Goal: Task Accomplishment & Management: Manage account settings

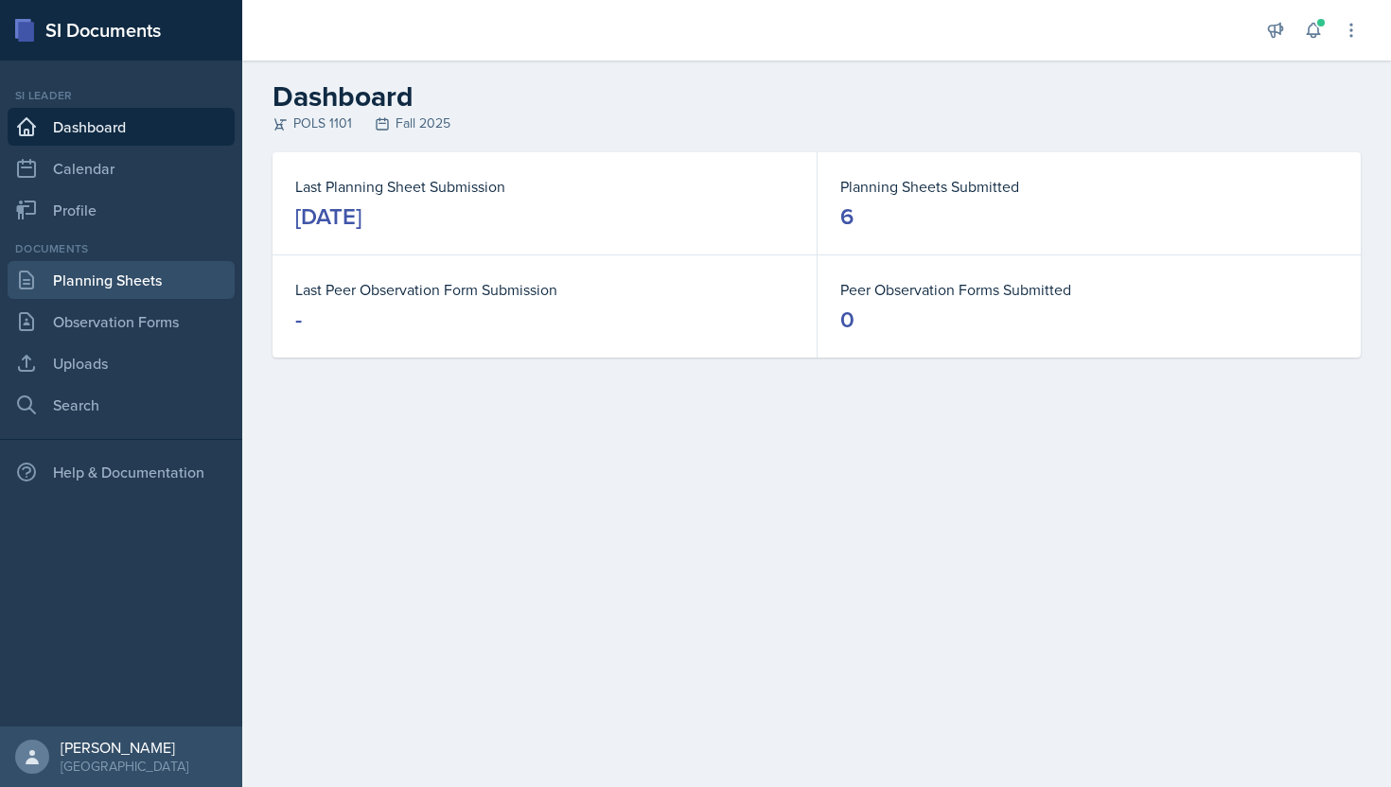
click at [154, 283] on link "Planning Sheets" at bounding box center [121, 280] width 227 height 38
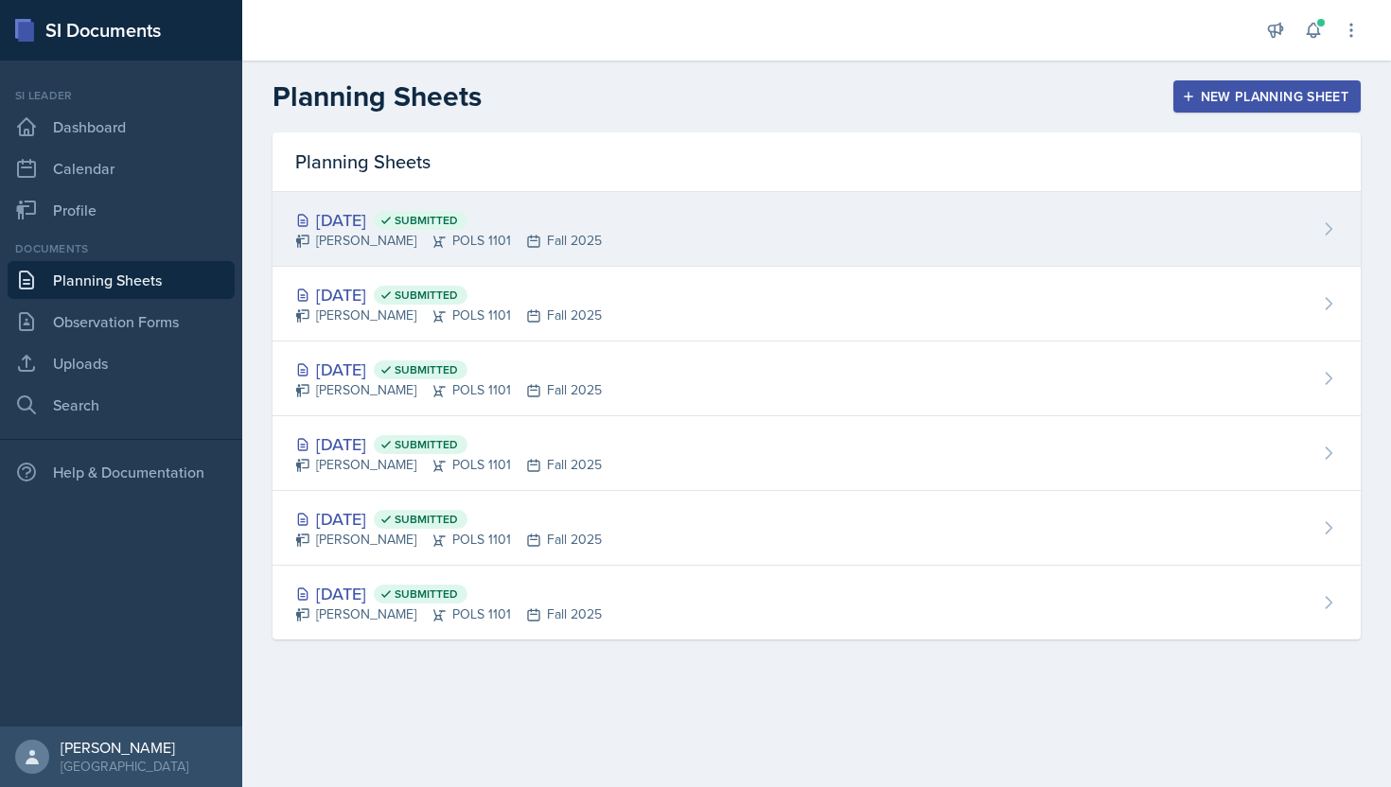
click at [379, 220] on div "[DATE] Submitted" at bounding box center [448, 220] width 307 height 26
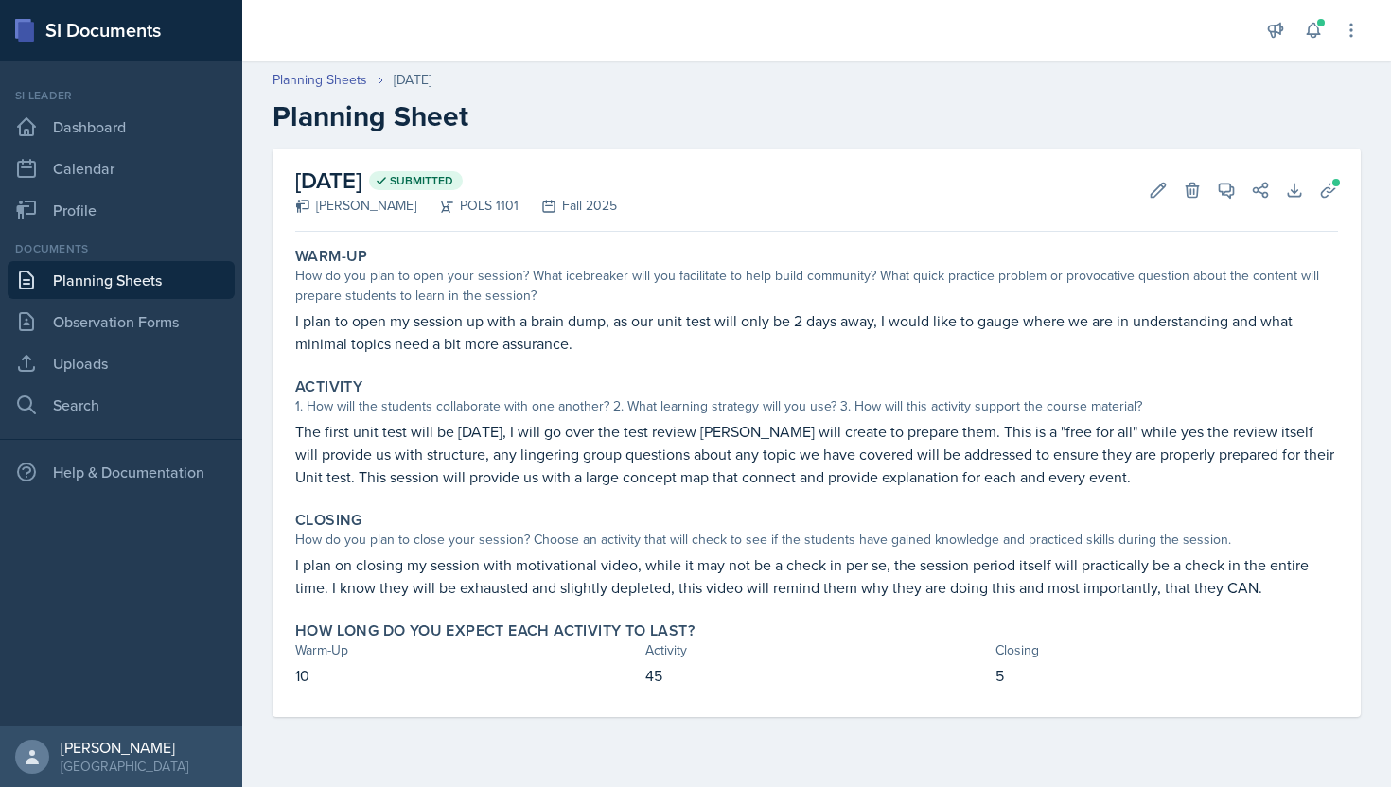
click at [141, 273] on link "Planning Sheets" at bounding box center [121, 280] width 227 height 38
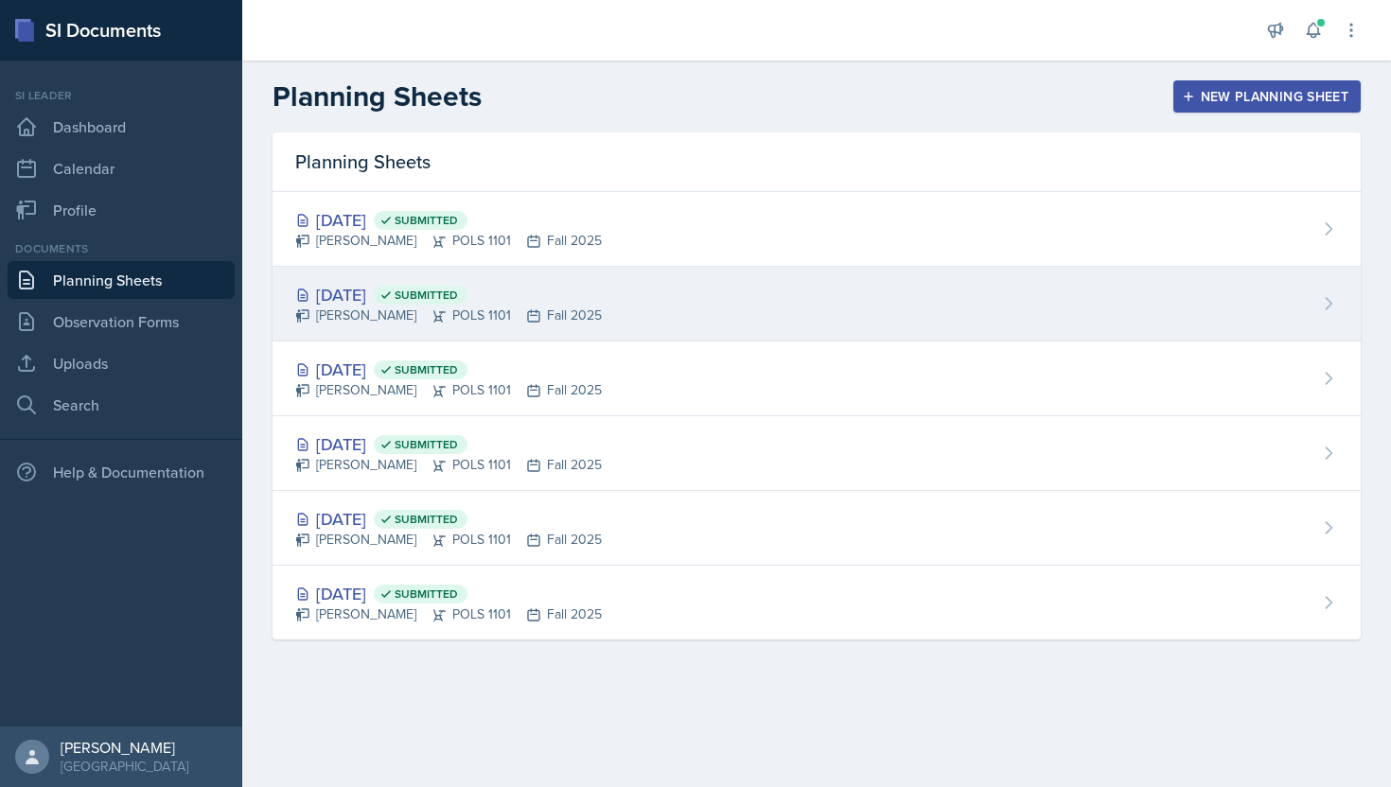
click at [387, 291] on div "[DATE] Submitted" at bounding box center [448, 295] width 307 height 26
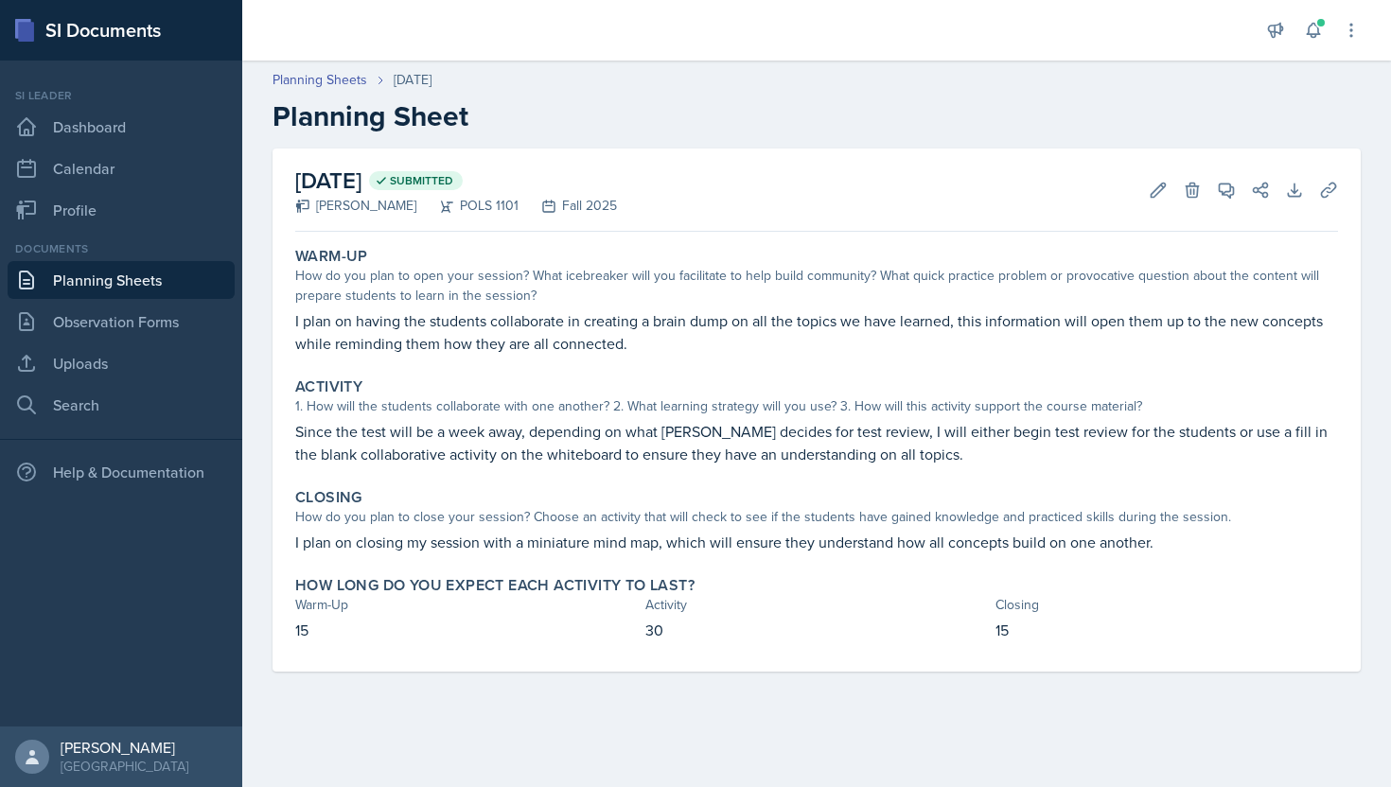
click at [108, 284] on link "Planning Sheets" at bounding box center [121, 280] width 227 height 38
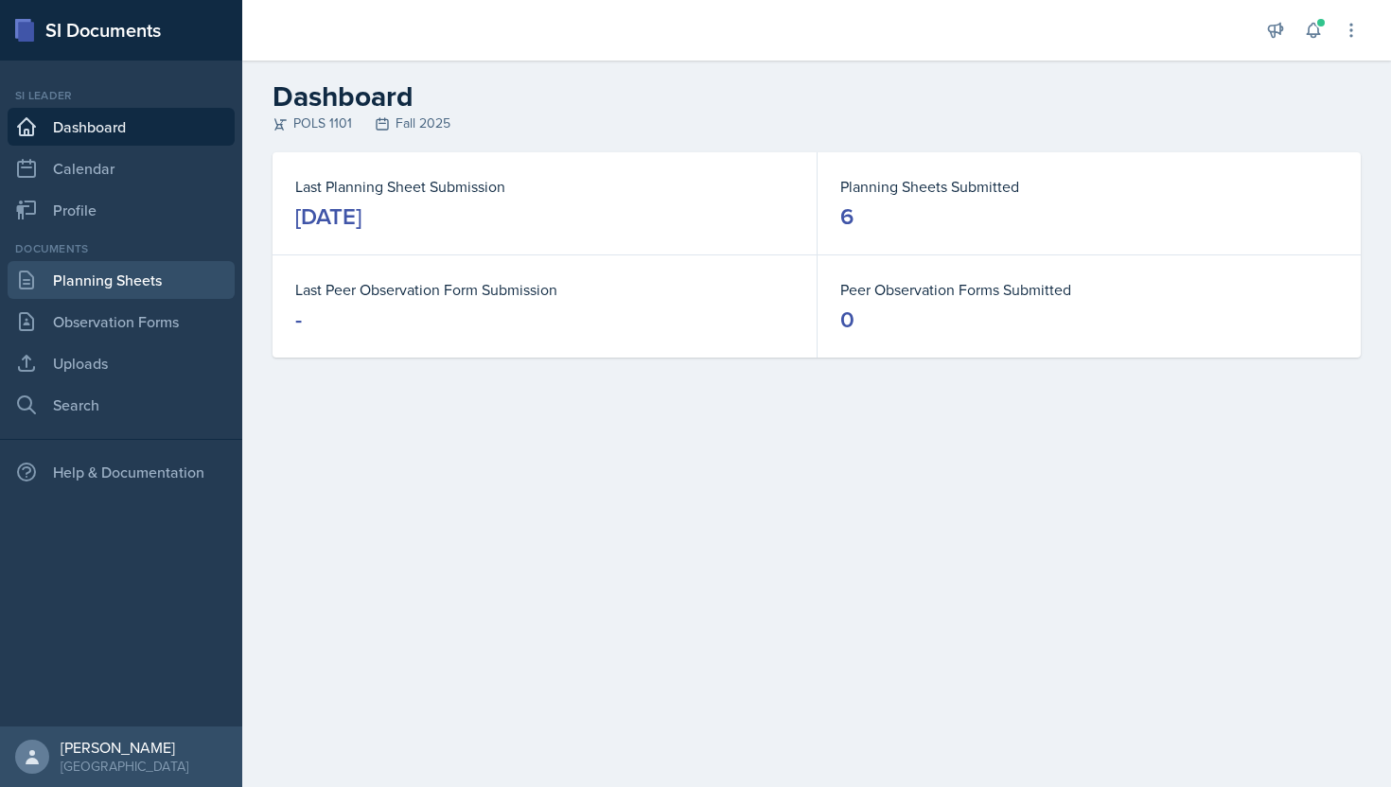
click at [120, 289] on link "Planning Sheets" at bounding box center [121, 280] width 227 height 38
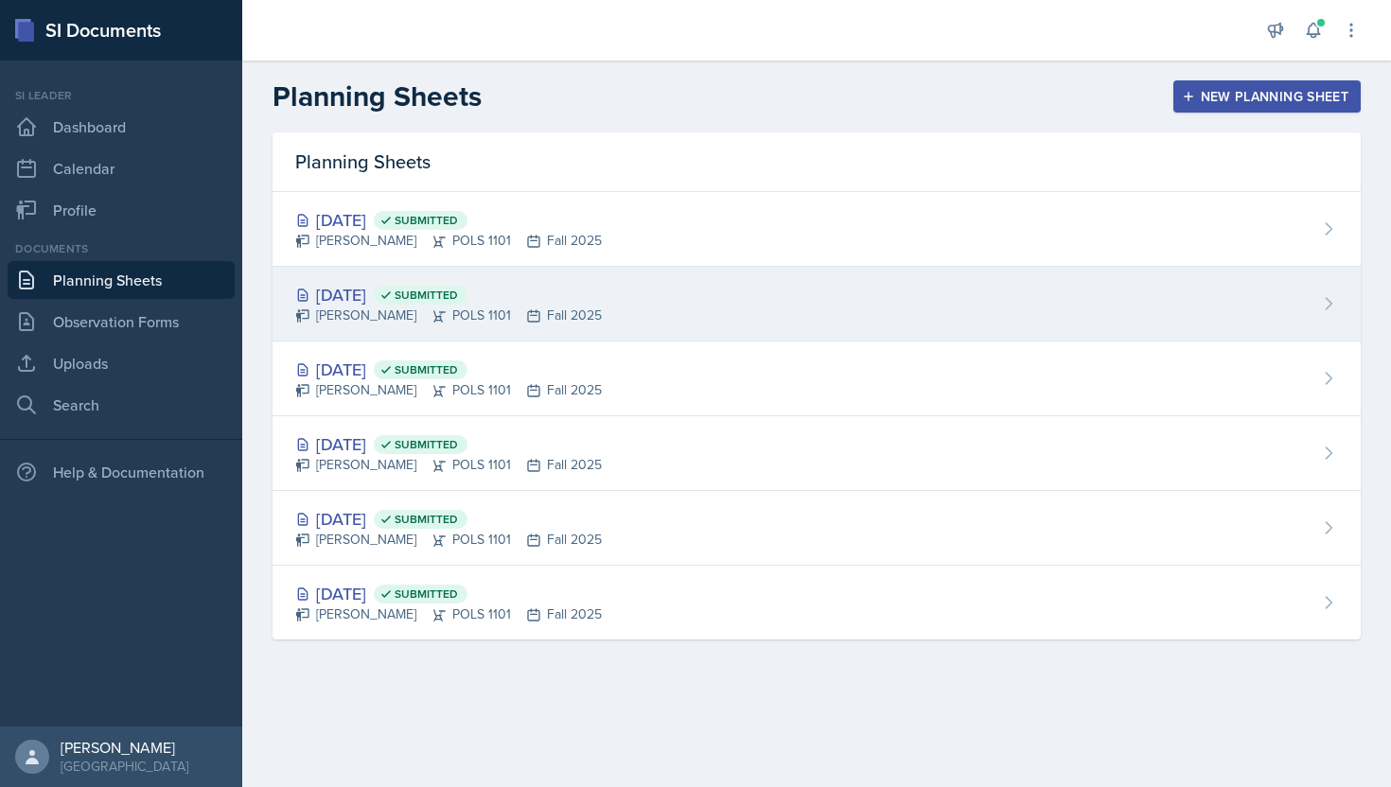
click at [399, 301] on div "[DATE] Submitted" at bounding box center [448, 295] width 307 height 26
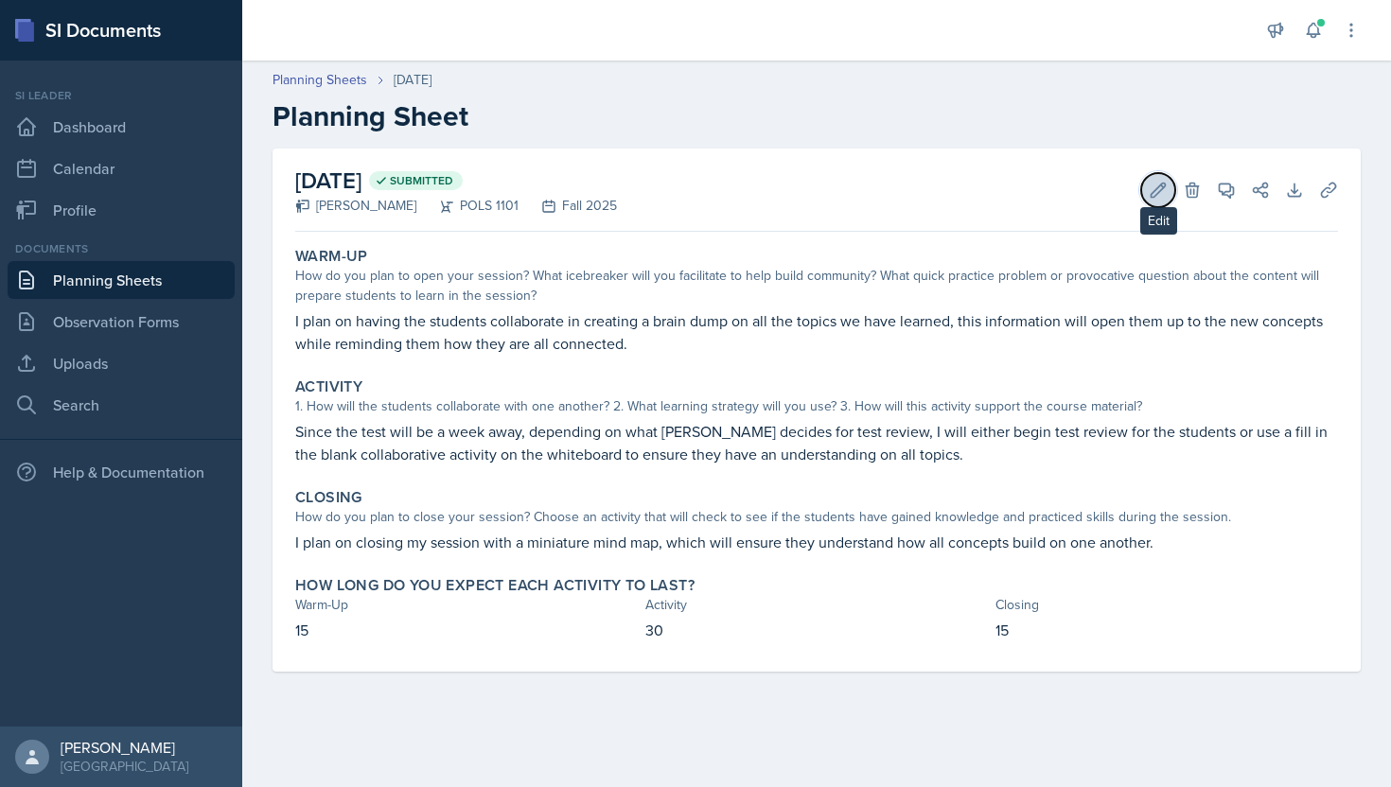
click at [1159, 198] on icon at bounding box center [1158, 190] width 19 height 19
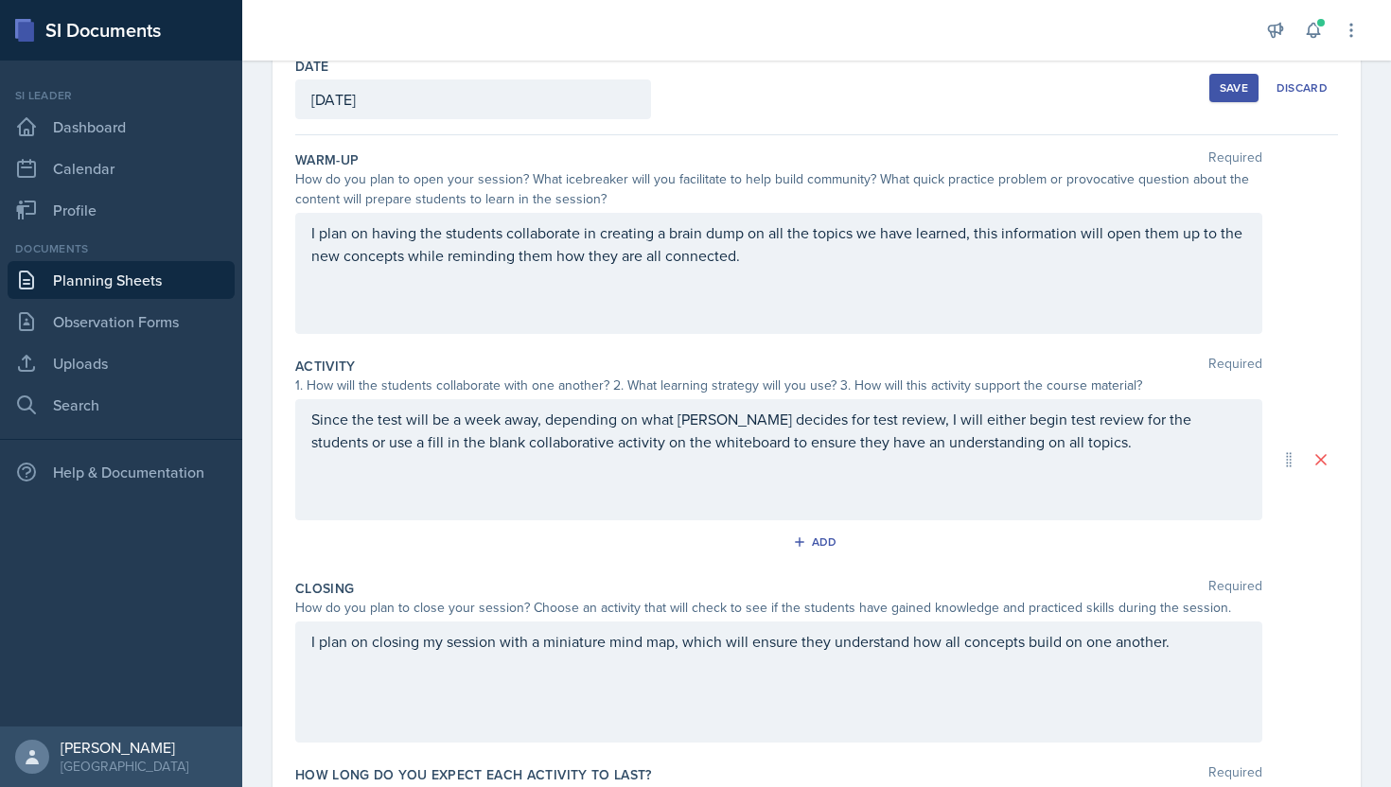
scroll to position [108, 0]
click at [1048, 448] on p "Since the test will be a week away, depending on what [PERSON_NAME] decides for…" at bounding box center [778, 429] width 935 height 45
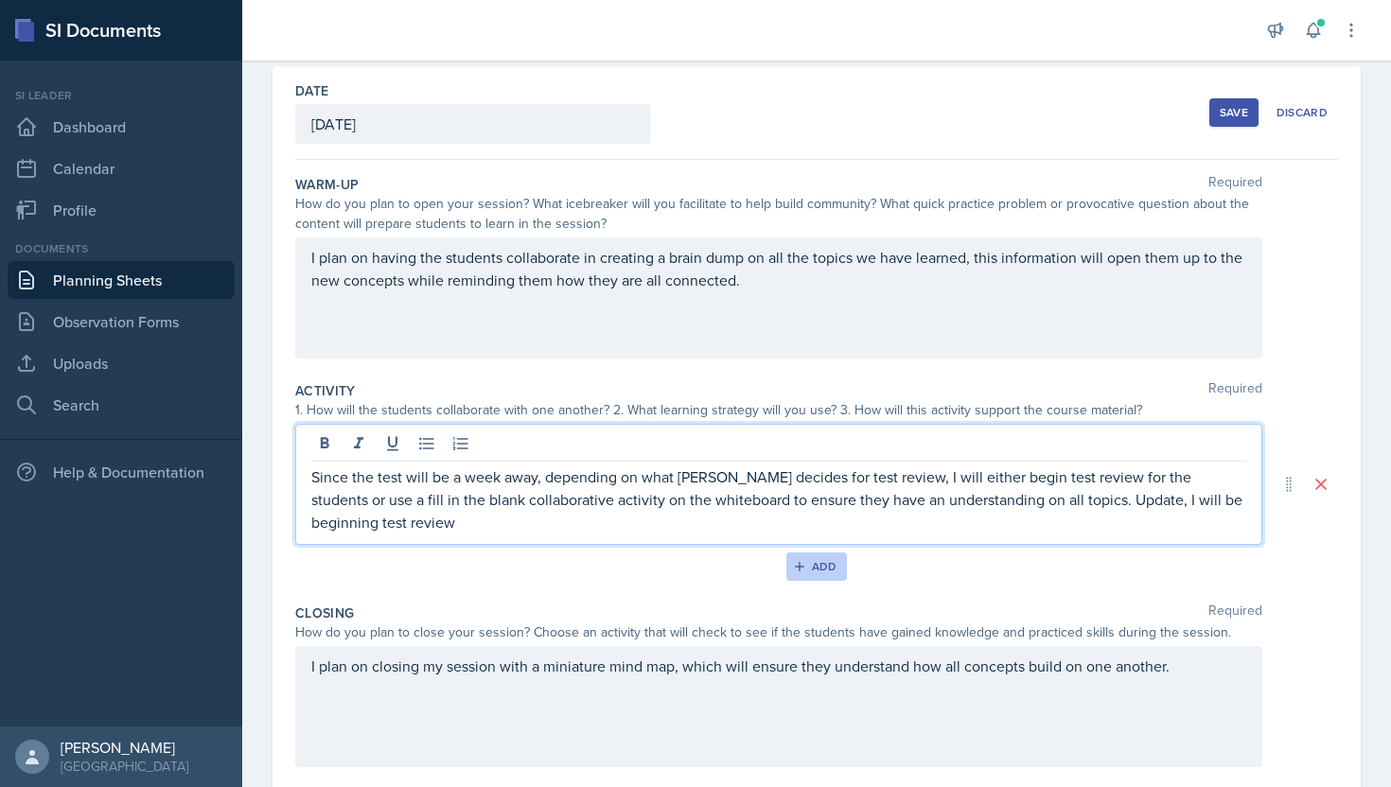
scroll to position [0, 0]
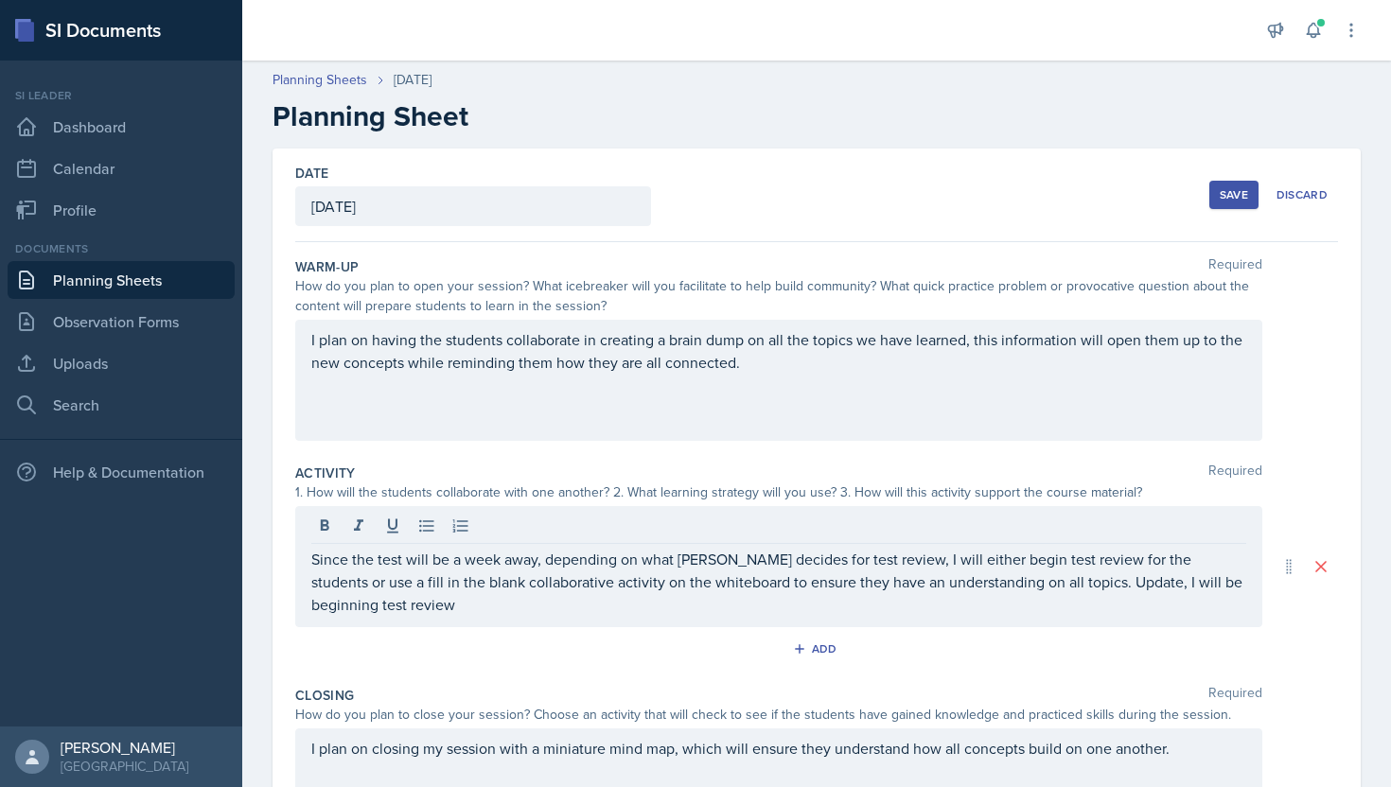
click at [1238, 185] on button "Save" at bounding box center [1233, 195] width 49 height 28
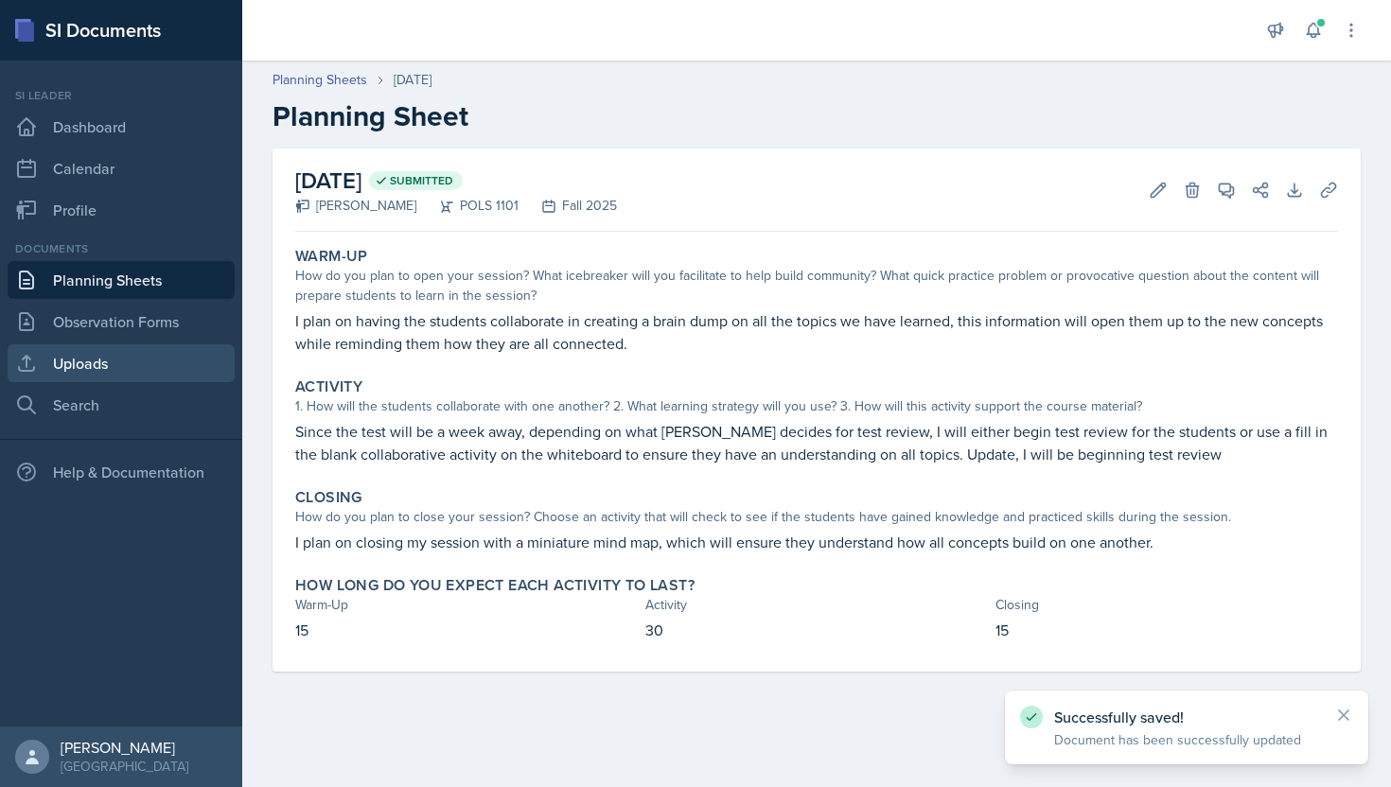
click at [85, 361] on link "Uploads" at bounding box center [121, 363] width 227 height 38
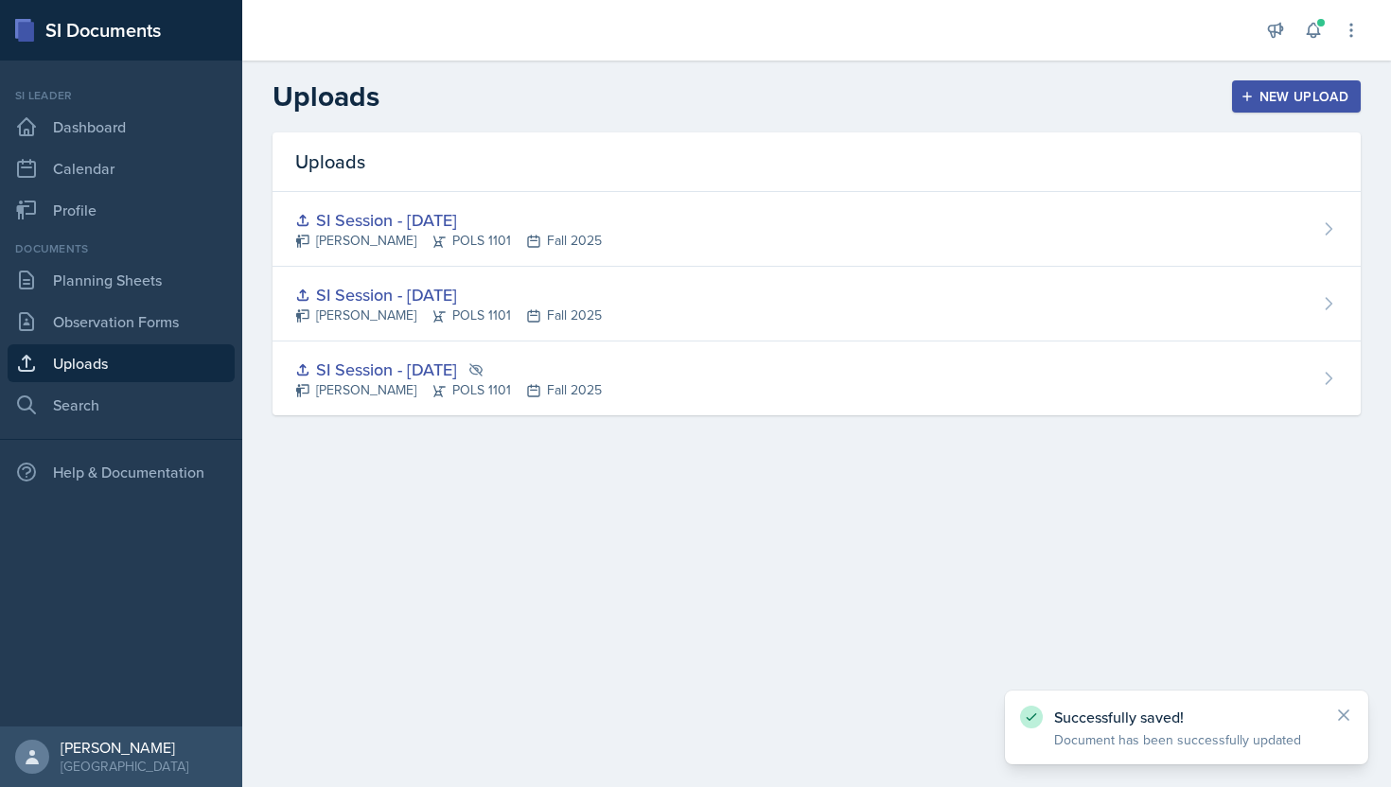
click at [1301, 97] on div "New Upload" at bounding box center [1296, 96] width 105 height 15
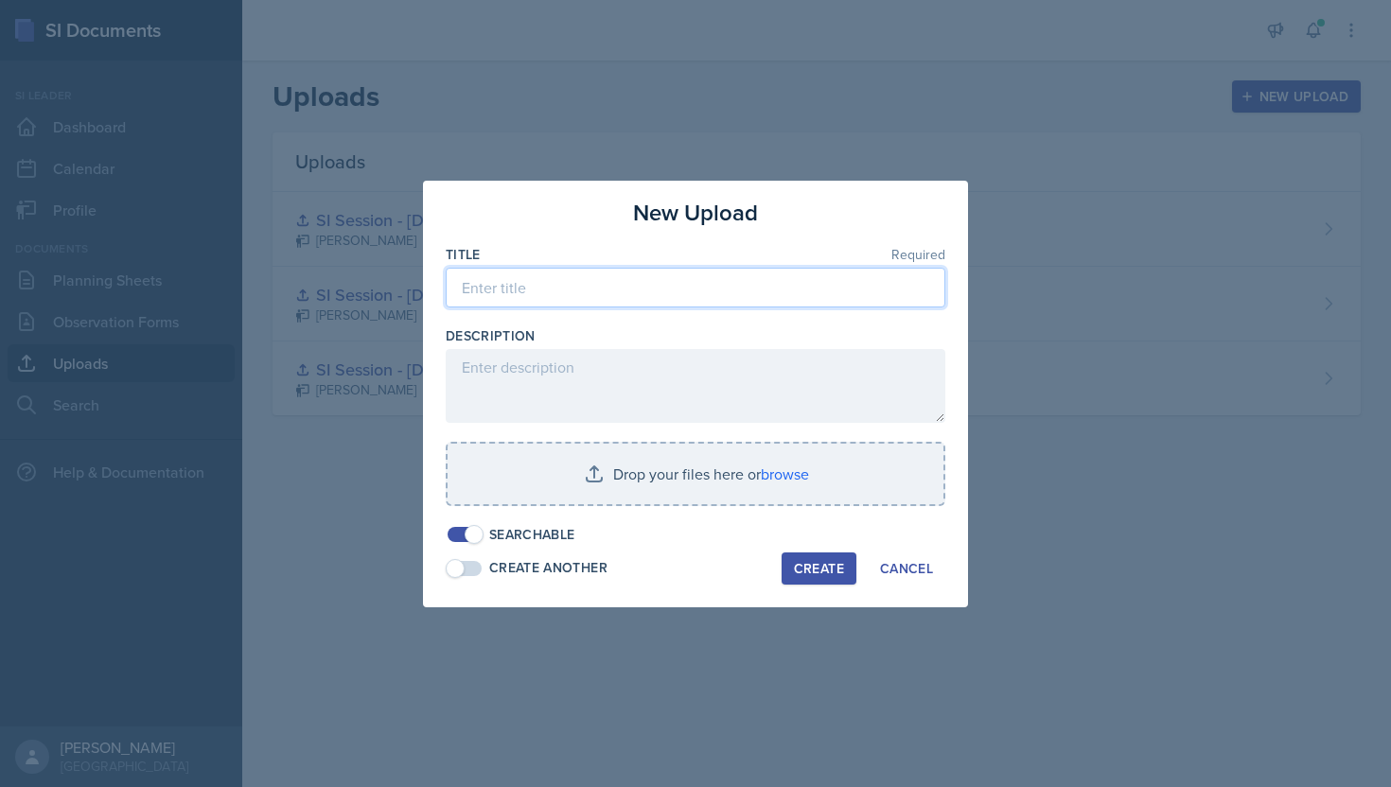
click at [770, 293] on input at bounding box center [696, 288] width 500 height 40
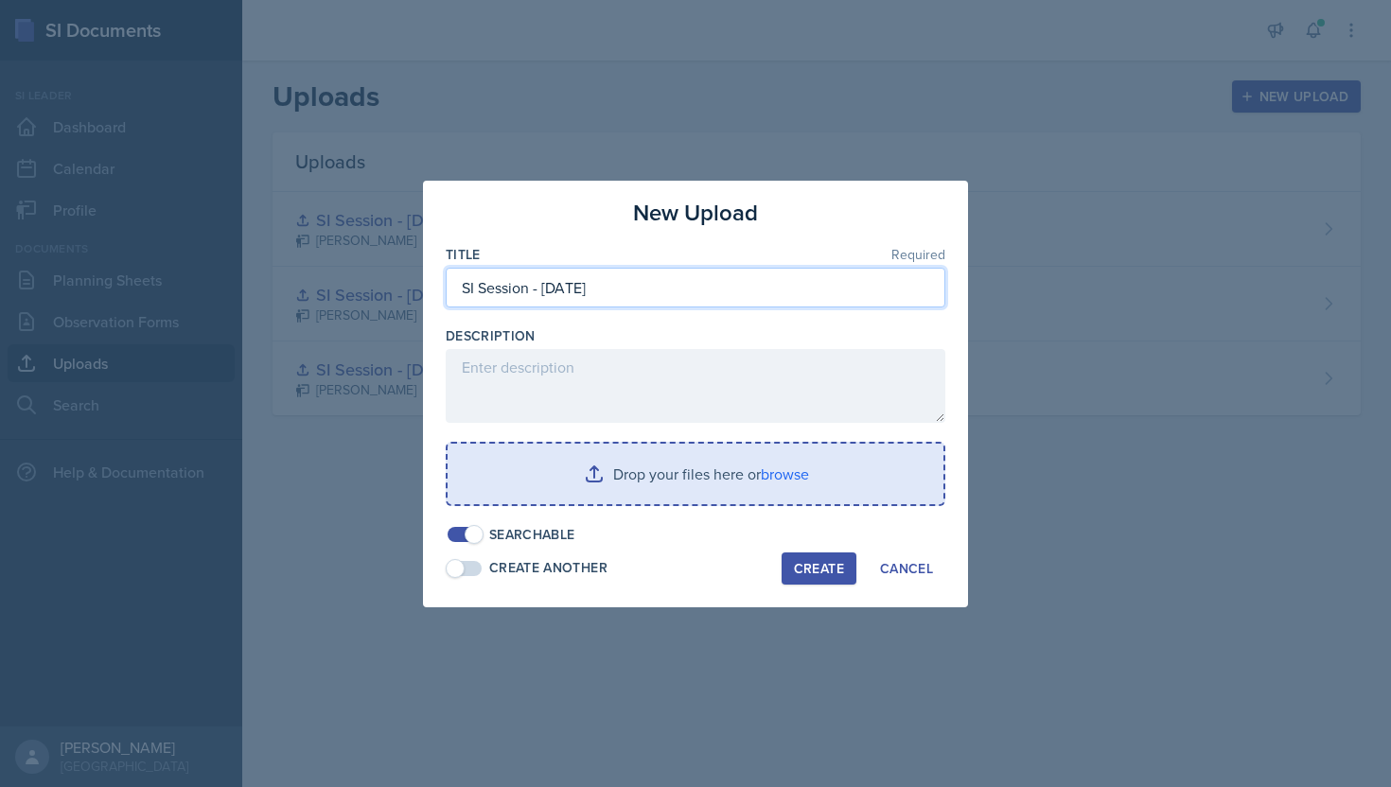
type input "SI Session - Sept. 4"
click at [706, 467] on input "file" at bounding box center [696, 474] width 496 height 61
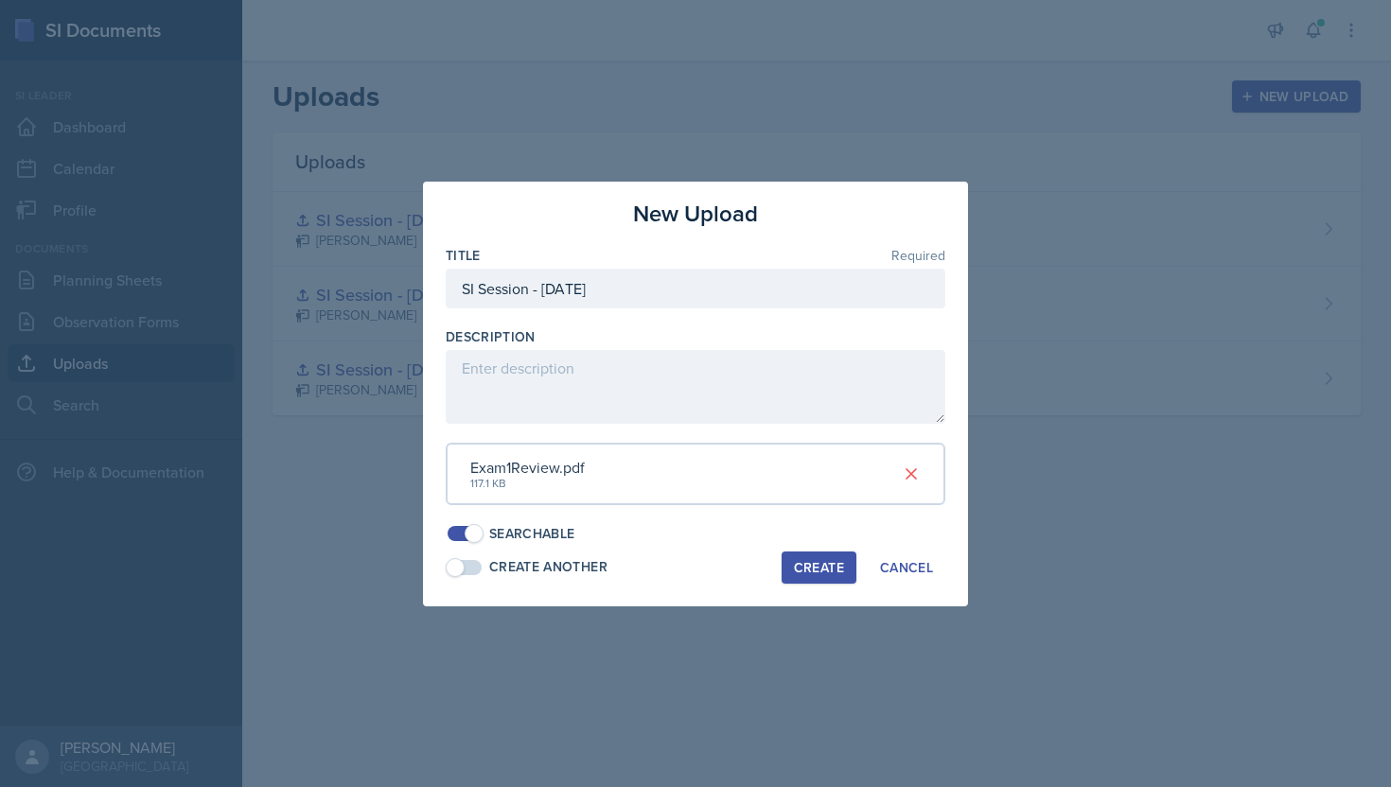
click at [811, 569] on div "Create" at bounding box center [819, 567] width 50 height 15
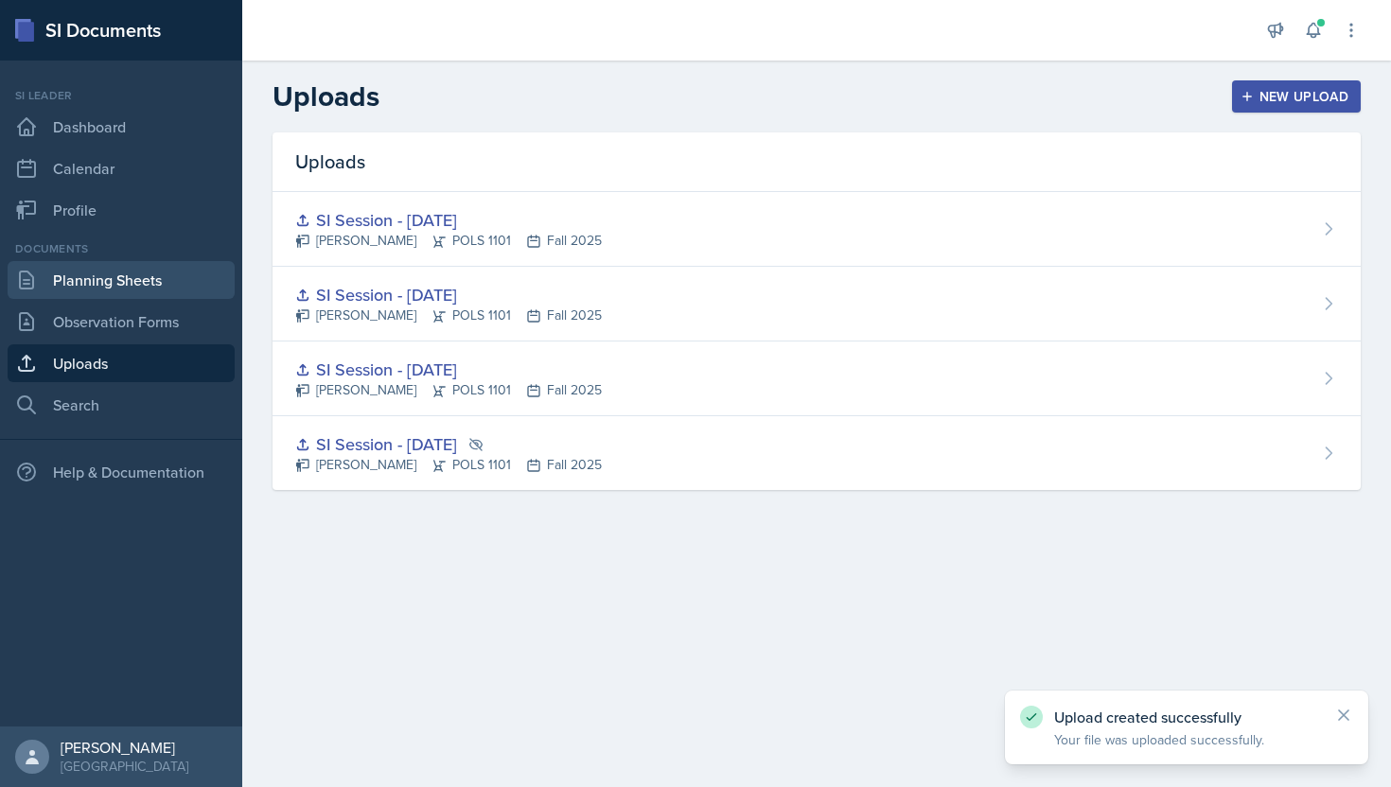
click at [144, 291] on link "Planning Sheets" at bounding box center [121, 280] width 227 height 38
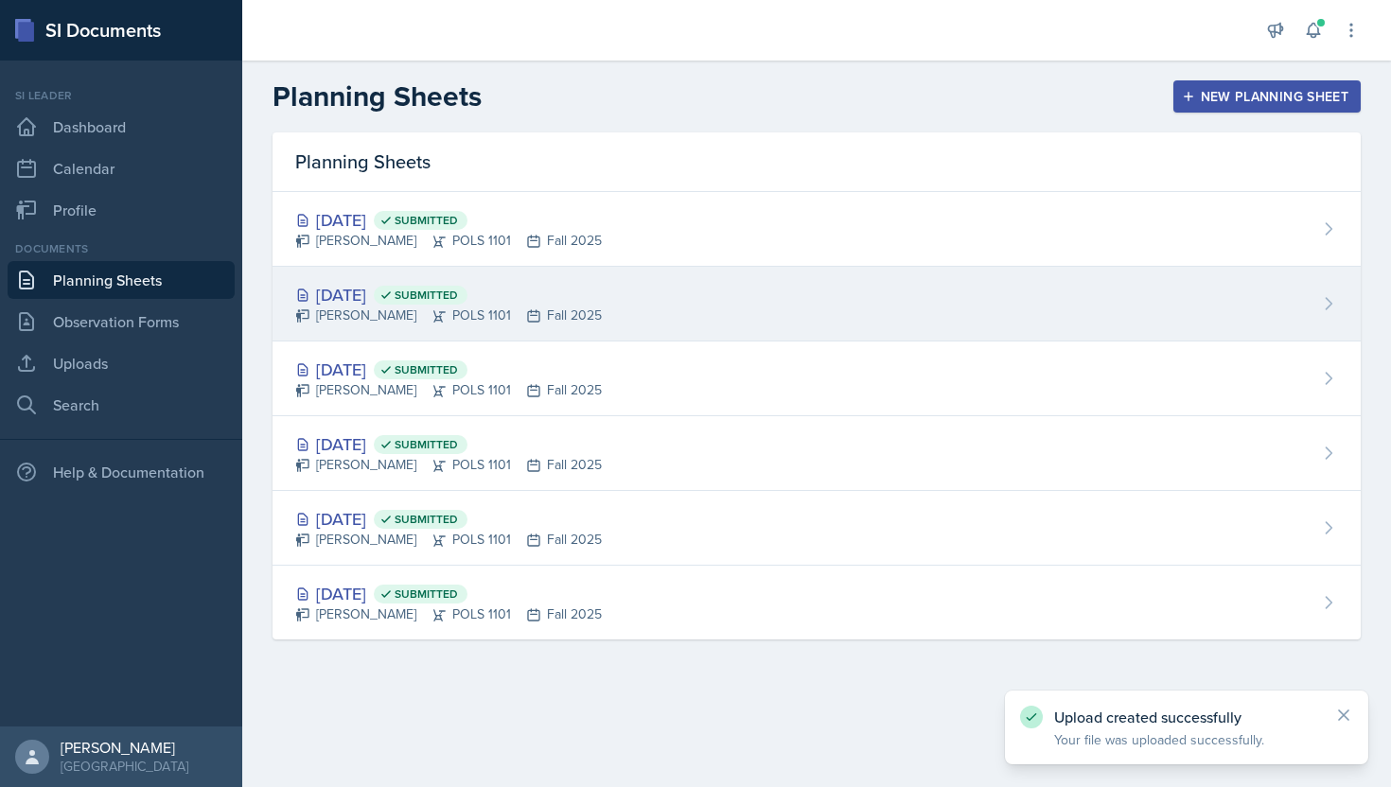
click at [576, 293] on div "[DATE] Submitted" at bounding box center [448, 295] width 307 height 26
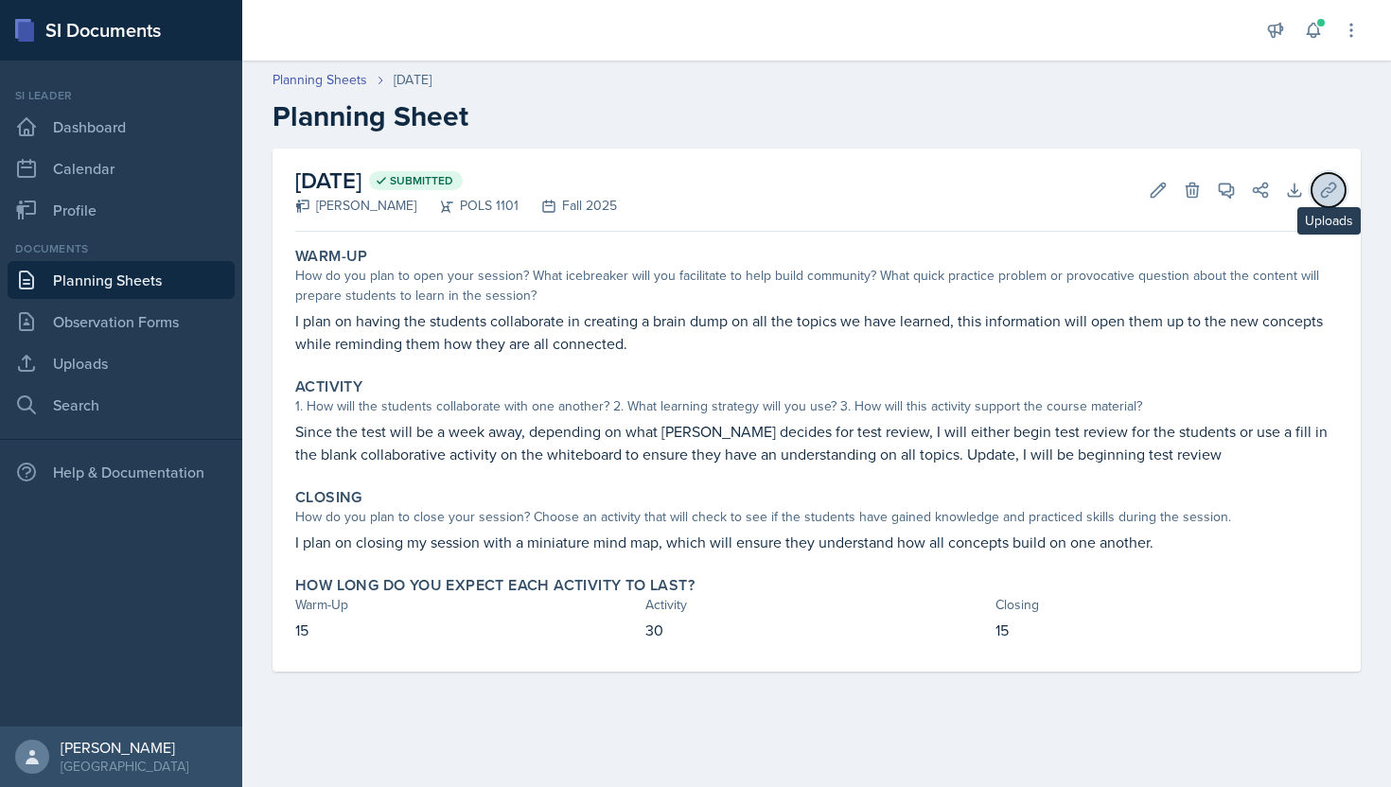
click at [1327, 196] on icon at bounding box center [1328, 190] width 19 height 19
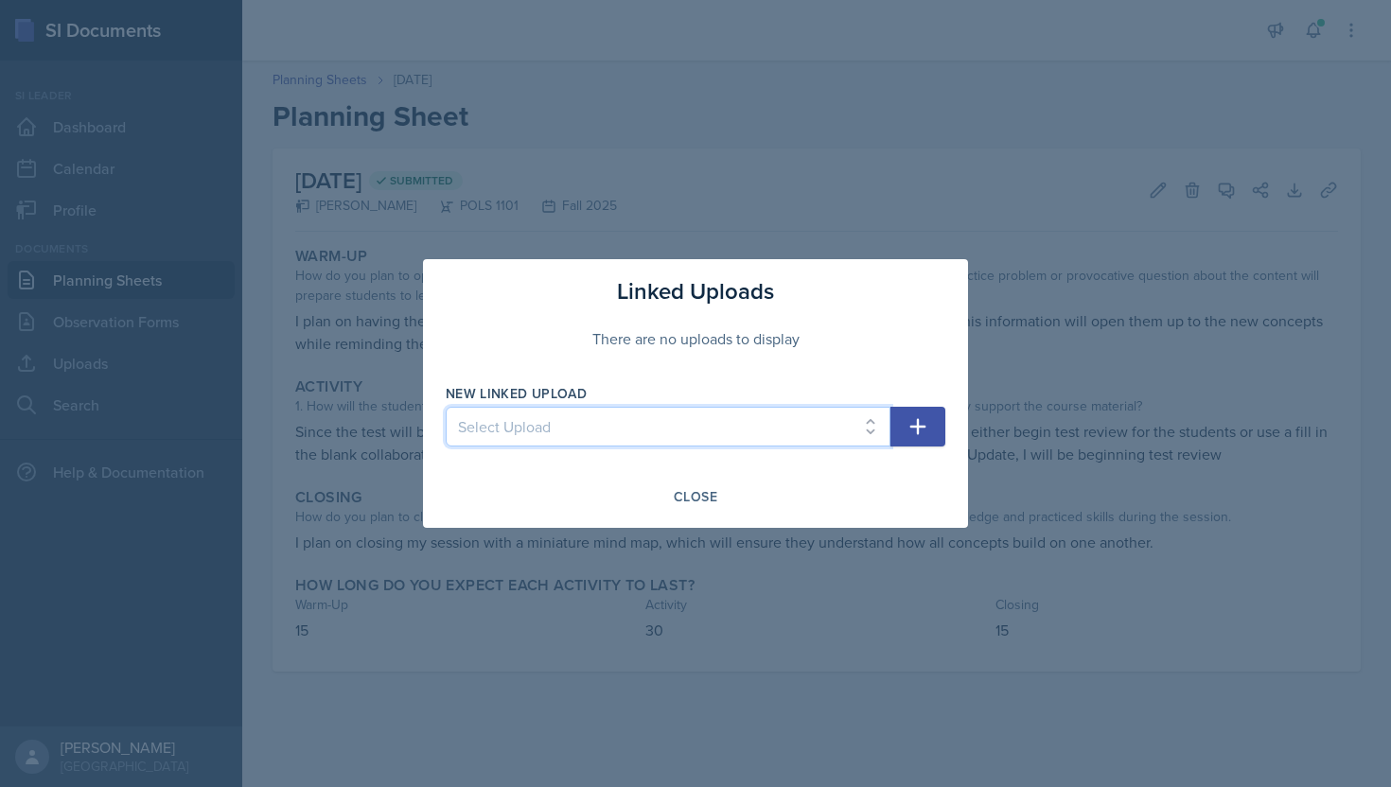
click at [826, 421] on select "Select Upload SI Session - September 2nd SI Session - Sept. 9th SI Session - Se…" at bounding box center [668, 427] width 445 height 40
select select "693f9235-1e16-48e1-9ea3-487012b0c53c"
click at [909, 422] on icon "button" at bounding box center [918, 426] width 23 height 23
select select
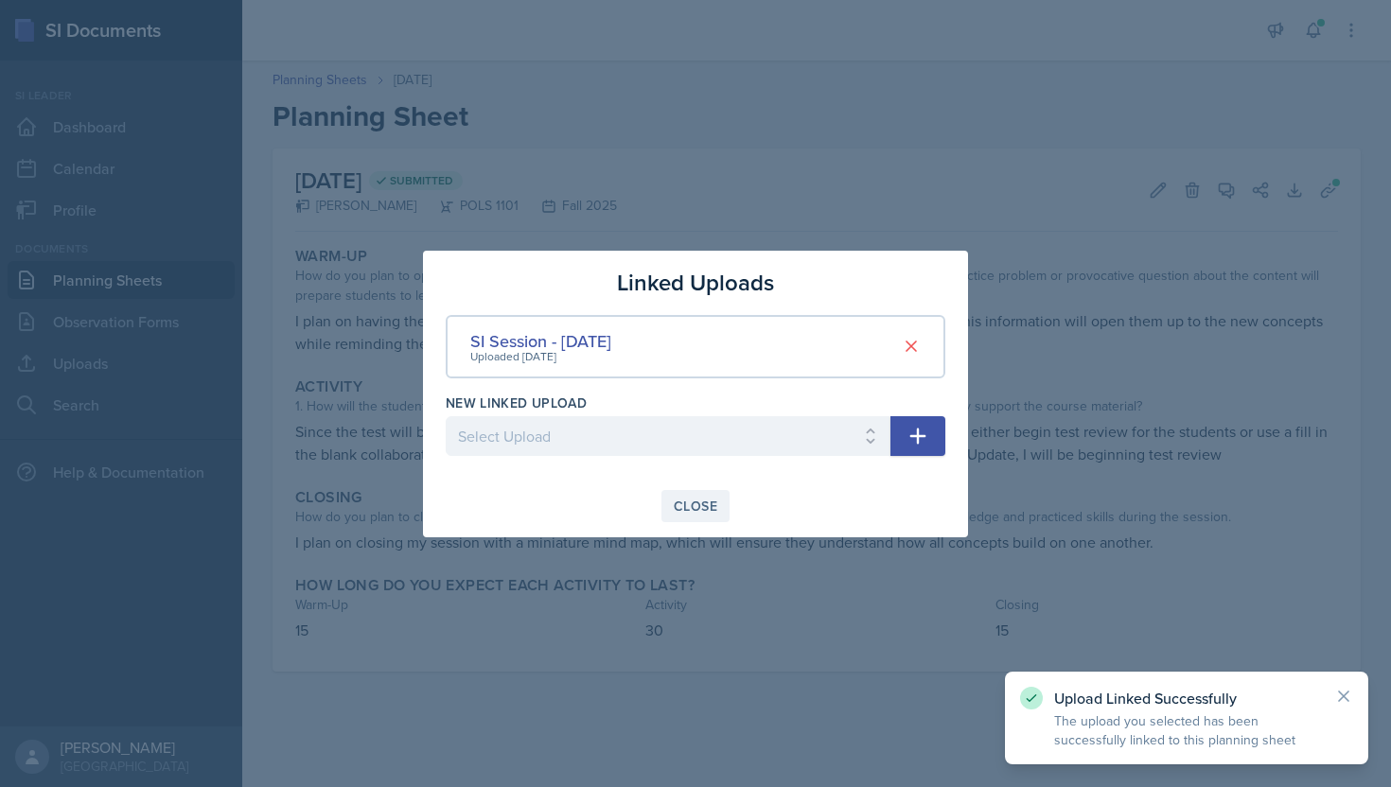
click at [697, 502] on div "Close" at bounding box center [696, 506] width 44 height 15
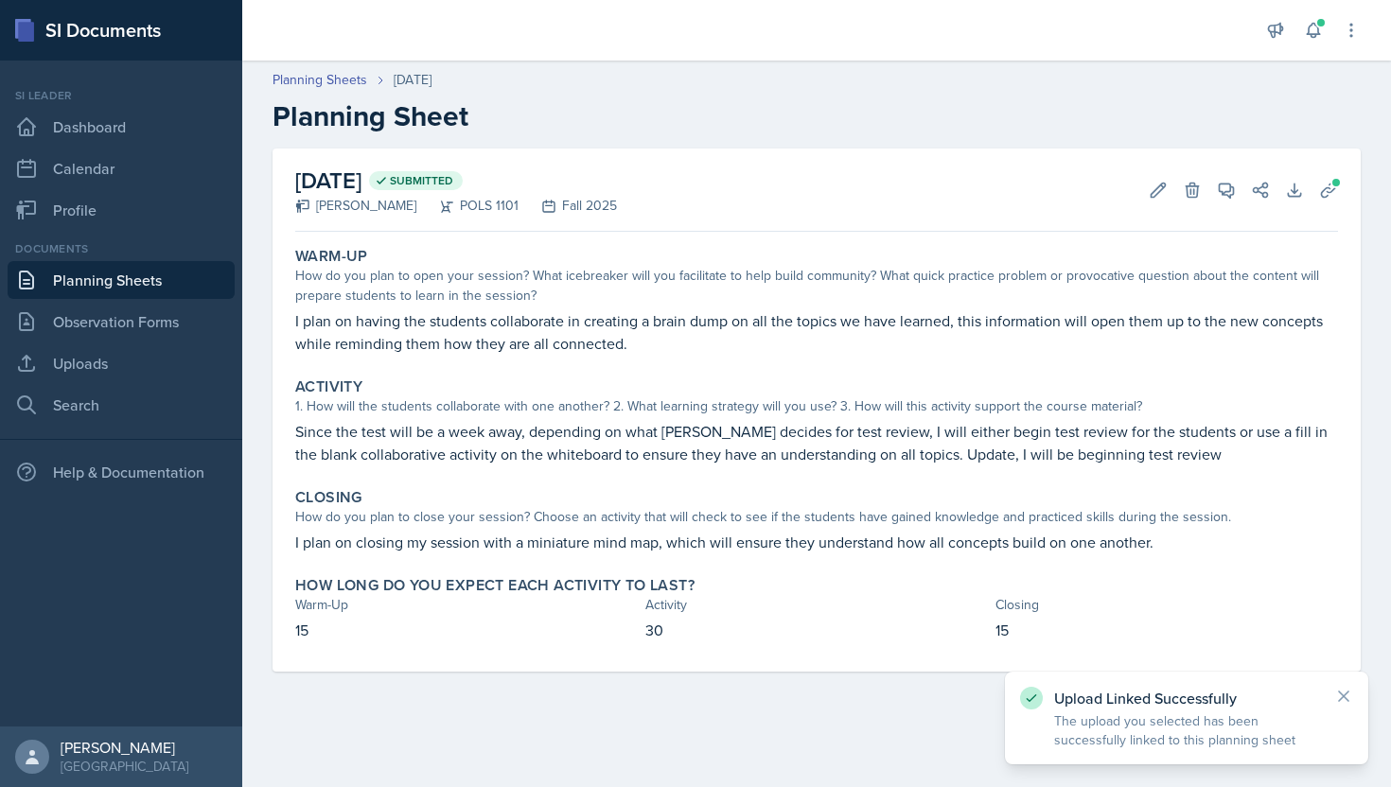
click at [140, 292] on link "Planning Sheets" at bounding box center [121, 280] width 227 height 38
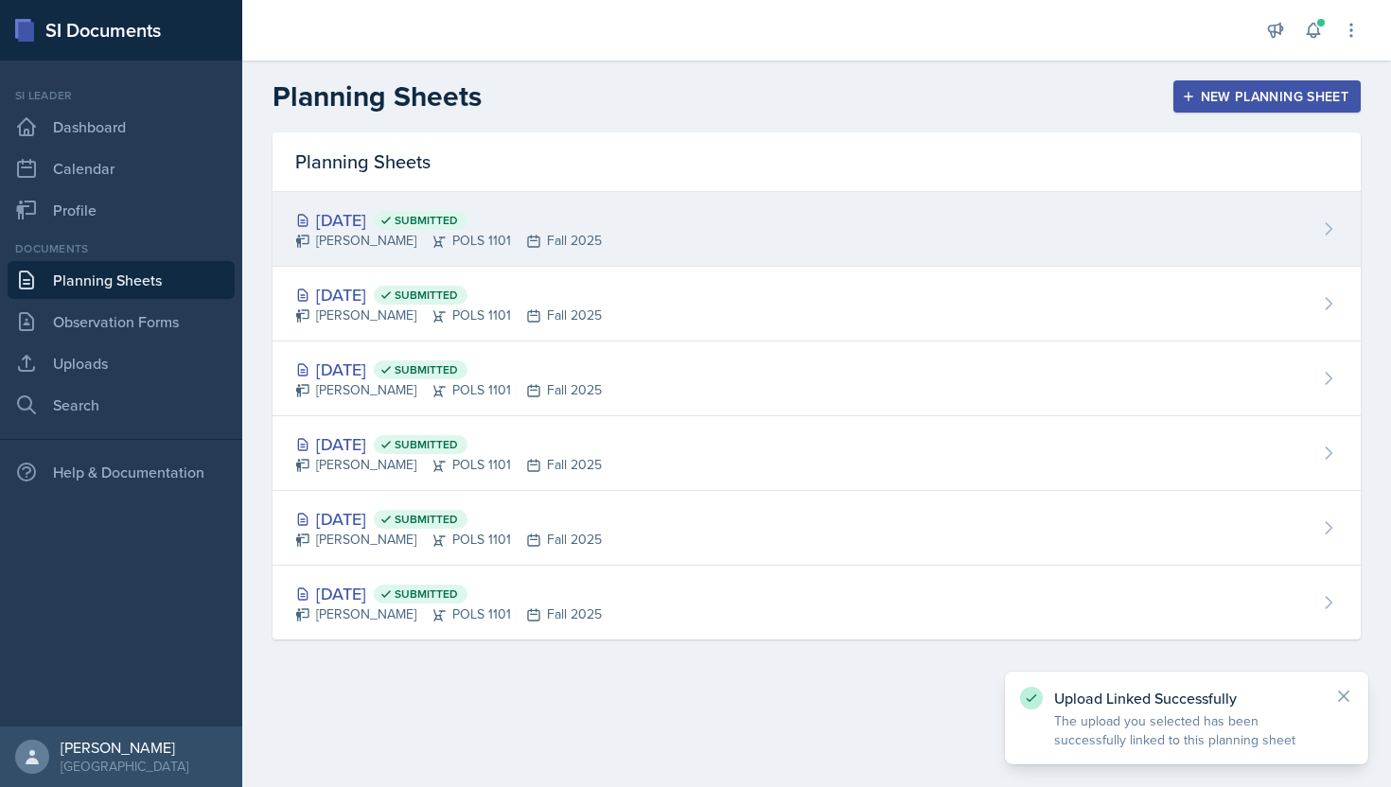
click at [411, 223] on div "[DATE] Submitted" at bounding box center [448, 220] width 307 height 26
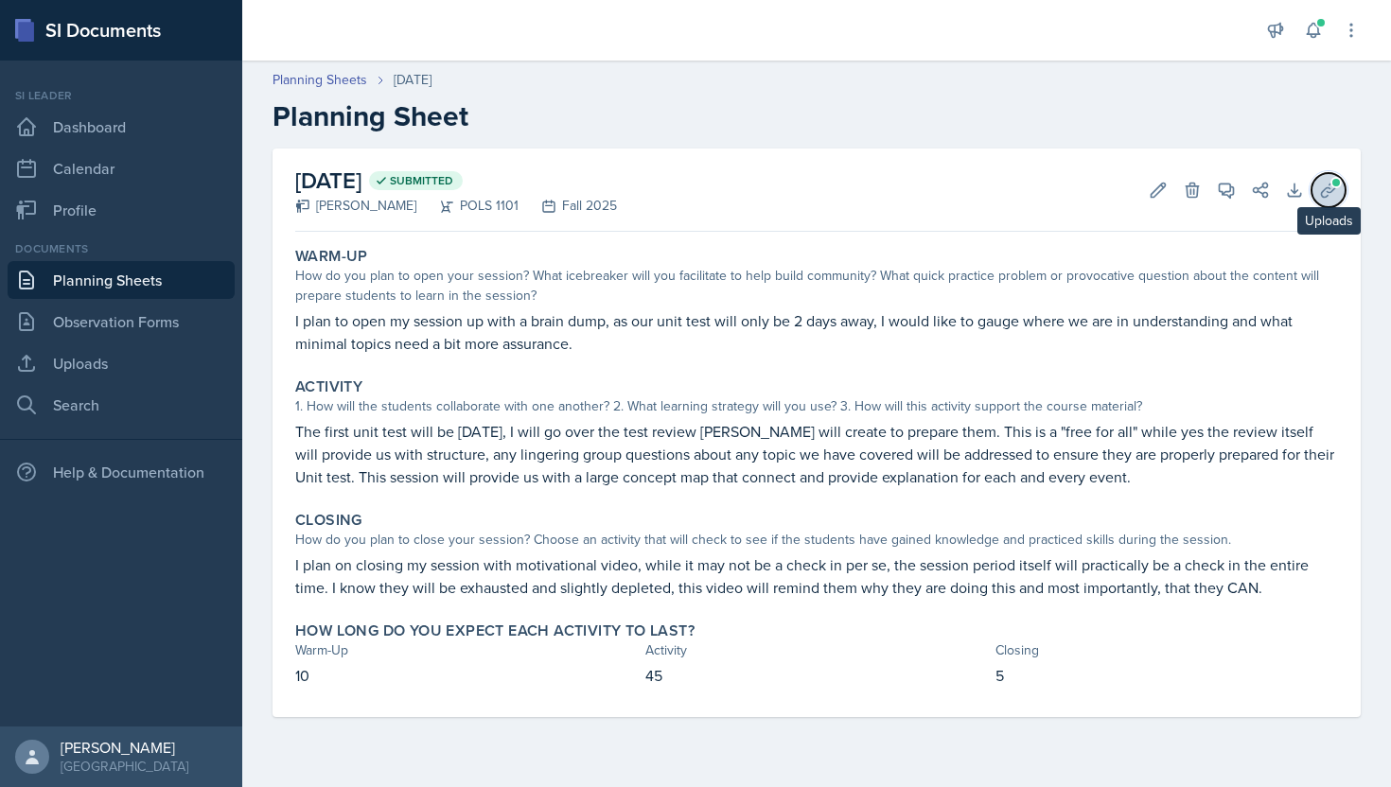
click at [1340, 180] on span at bounding box center [1336, 182] width 11 height 11
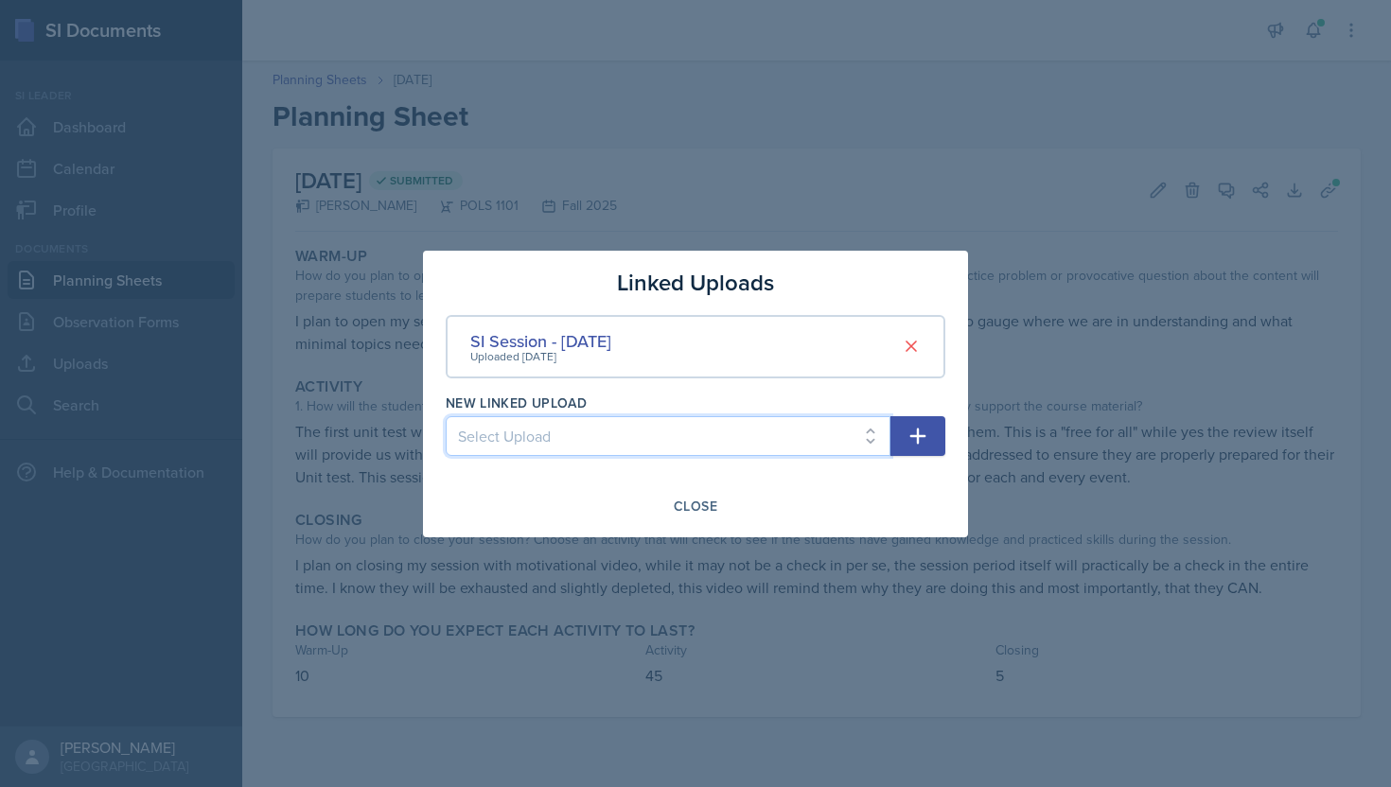
click at [733, 428] on select "Select Upload SI Session - September 2nd SI Session - Sept 2 SI Session - Sept.…" at bounding box center [668, 436] width 445 height 40
click at [694, 517] on button "Close" at bounding box center [695, 506] width 68 height 32
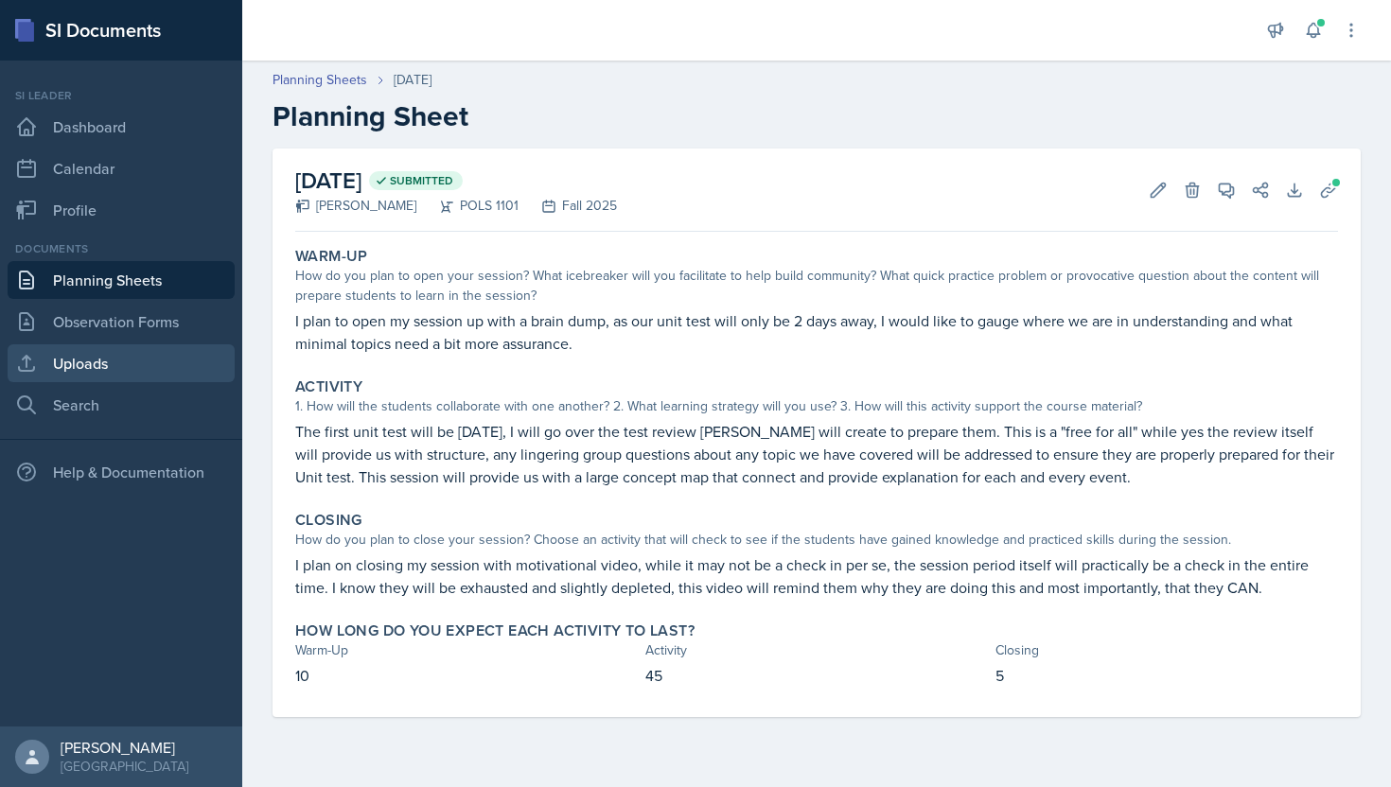
click at [104, 359] on link "Uploads" at bounding box center [121, 363] width 227 height 38
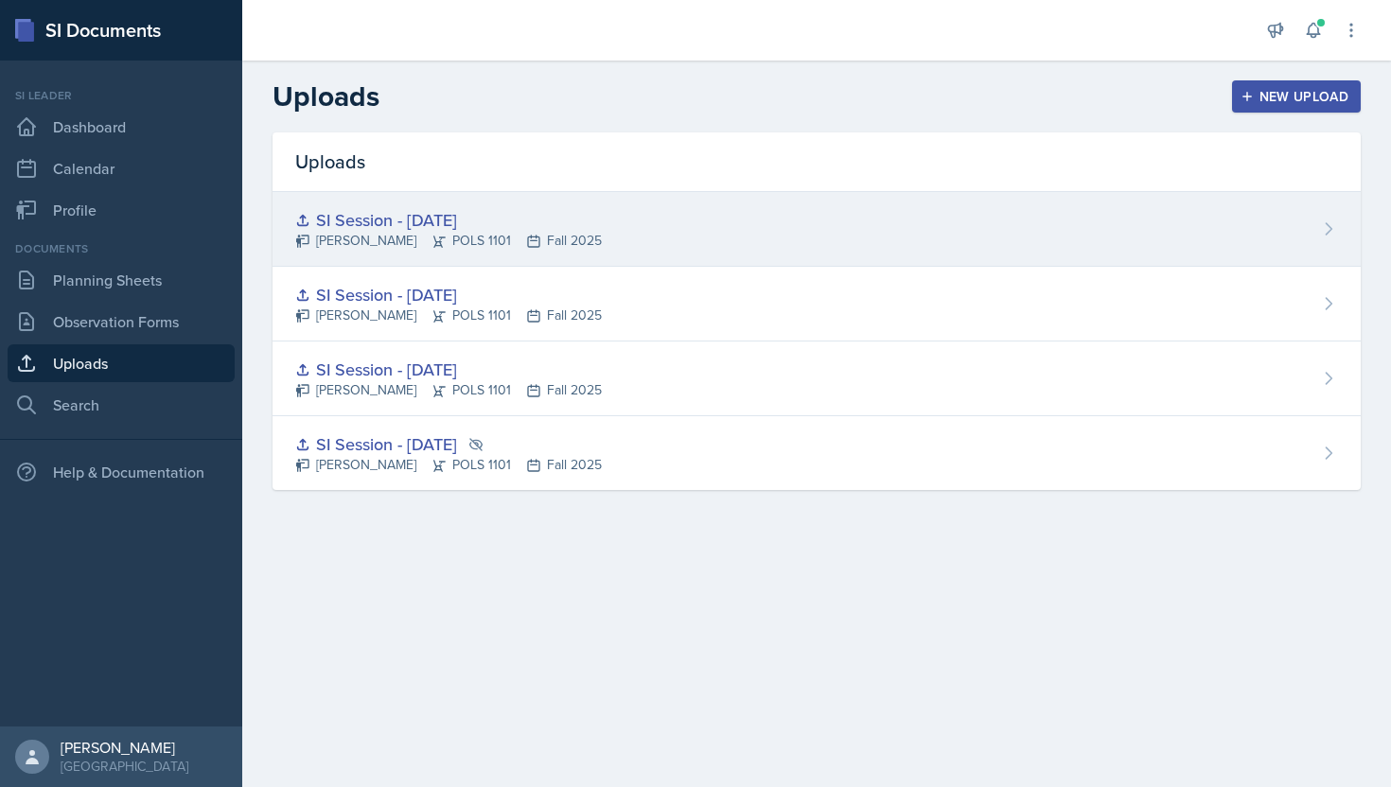
click at [454, 221] on div "SI Session - Sept. 4" at bounding box center [448, 220] width 307 height 26
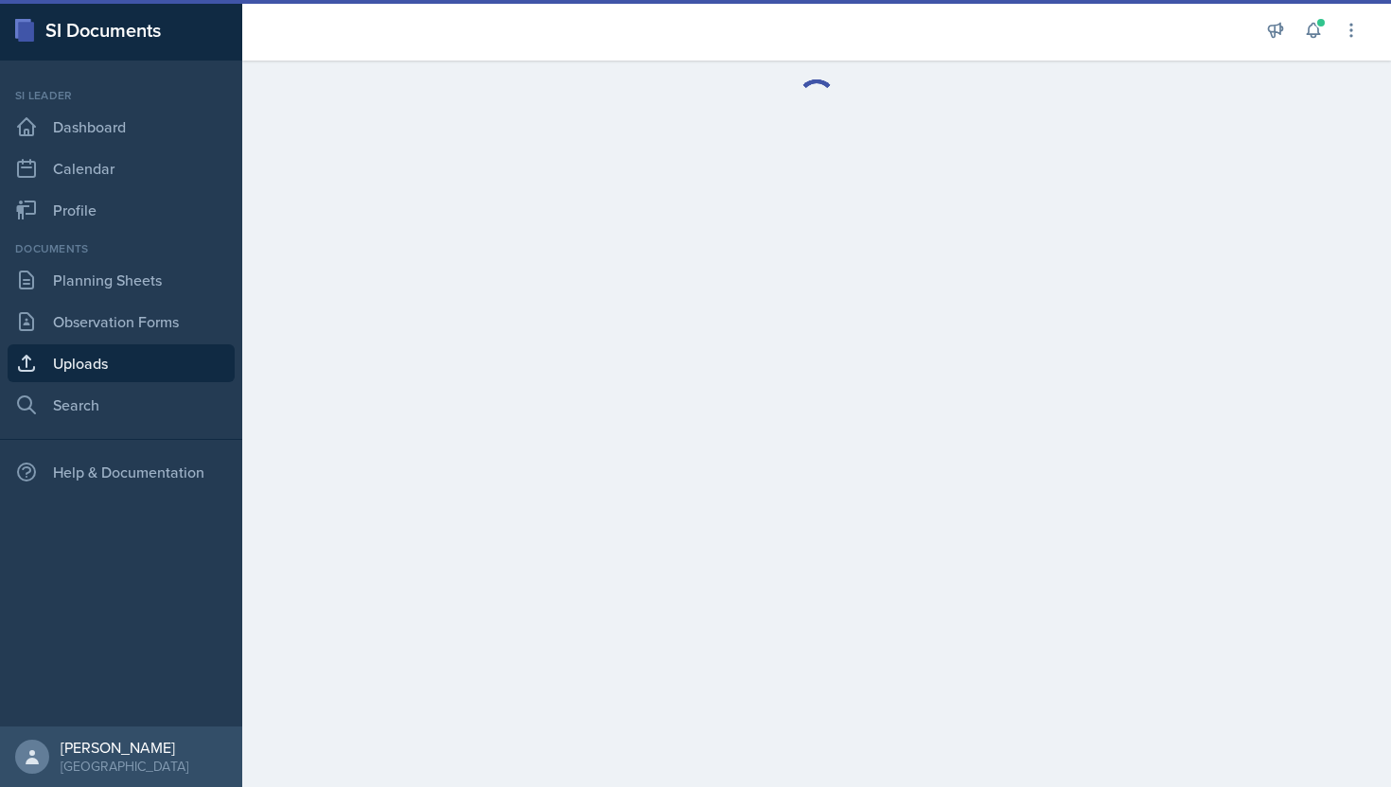
click at [94, 373] on link "Uploads" at bounding box center [121, 363] width 227 height 38
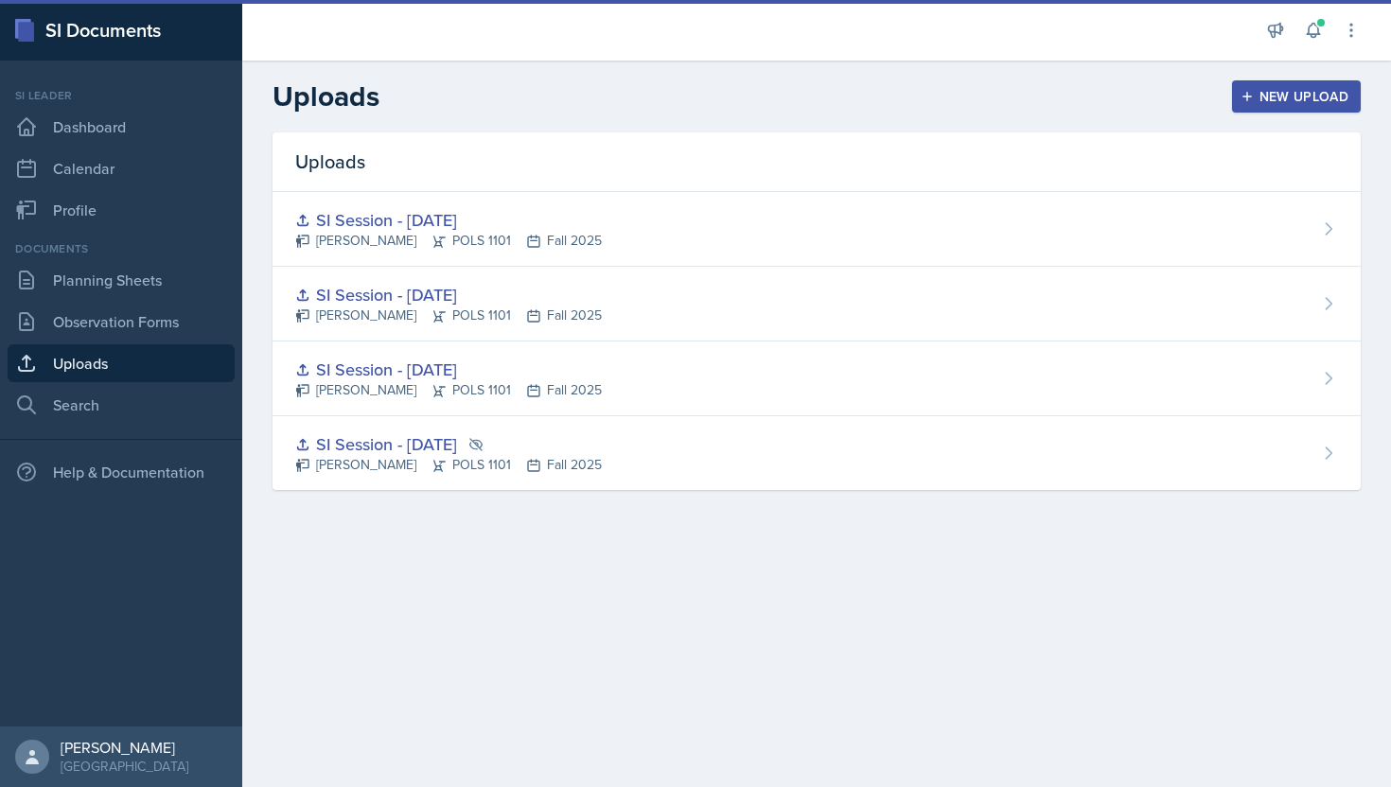
click at [1253, 96] on icon "button" at bounding box center [1247, 96] width 13 height 13
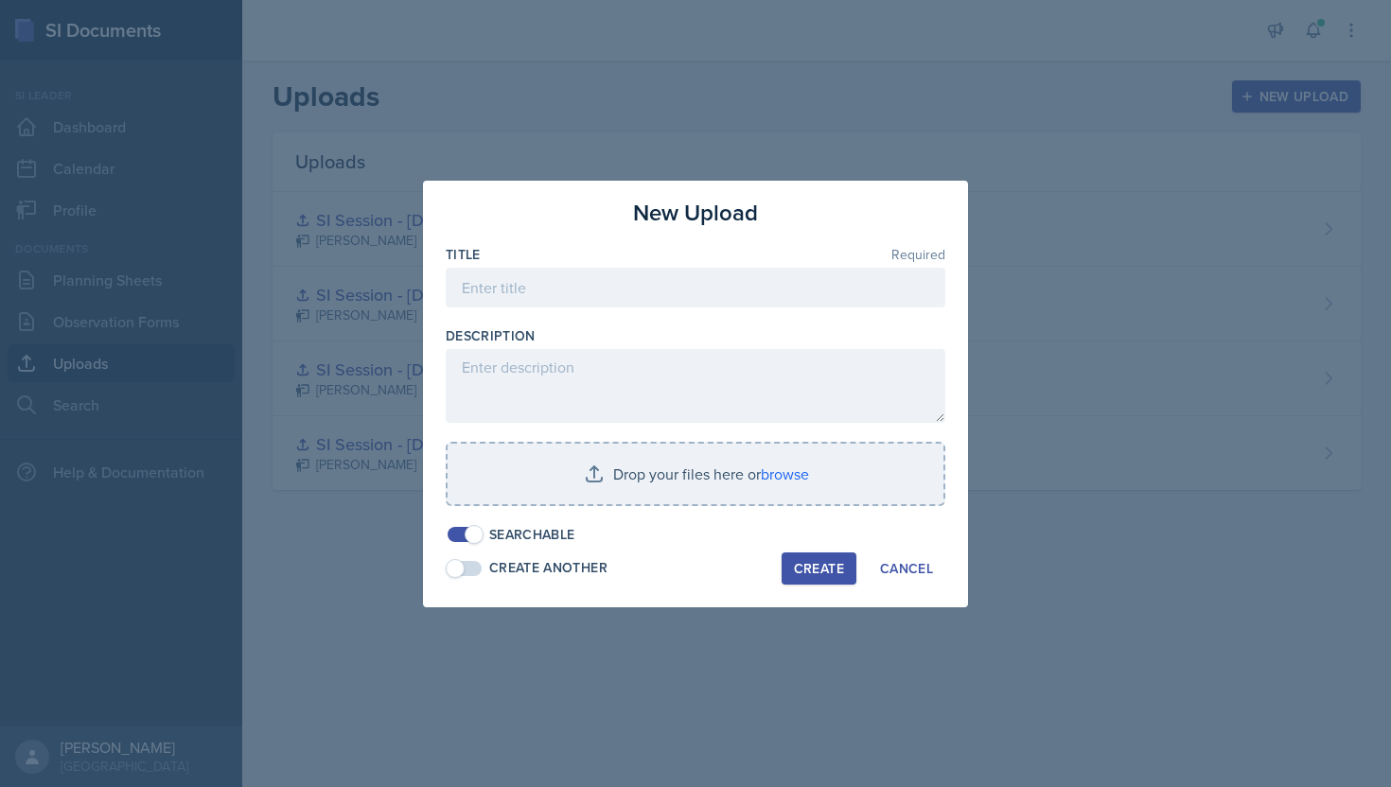
click at [733, 312] on div at bounding box center [696, 317] width 500 height 19
click at [733, 309] on div at bounding box center [696, 317] width 500 height 19
click at [736, 306] on input at bounding box center [696, 288] width 500 height 40
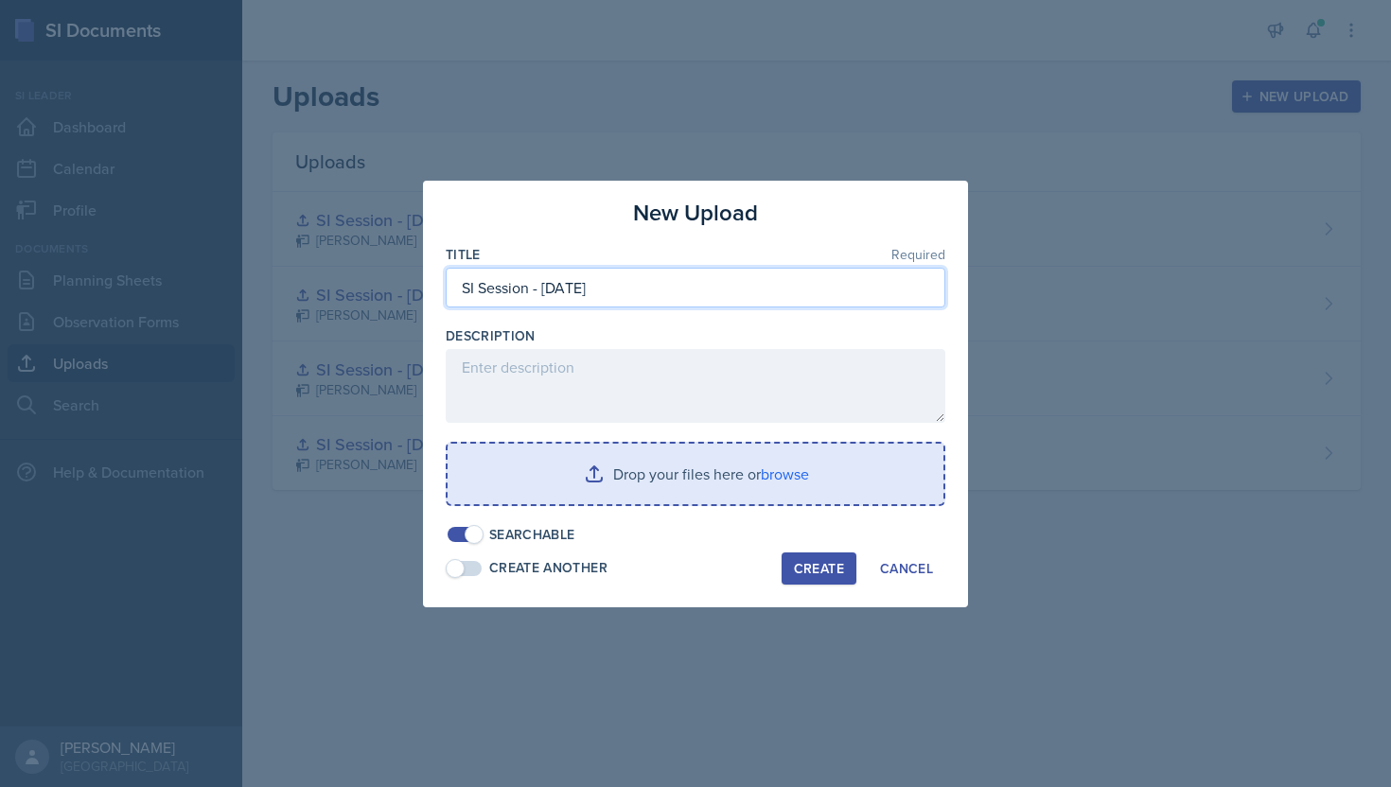
type input "SI Session - Sept. 9"
click at [661, 473] on input "file" at bounding box center [696, 474] width 496 height 61
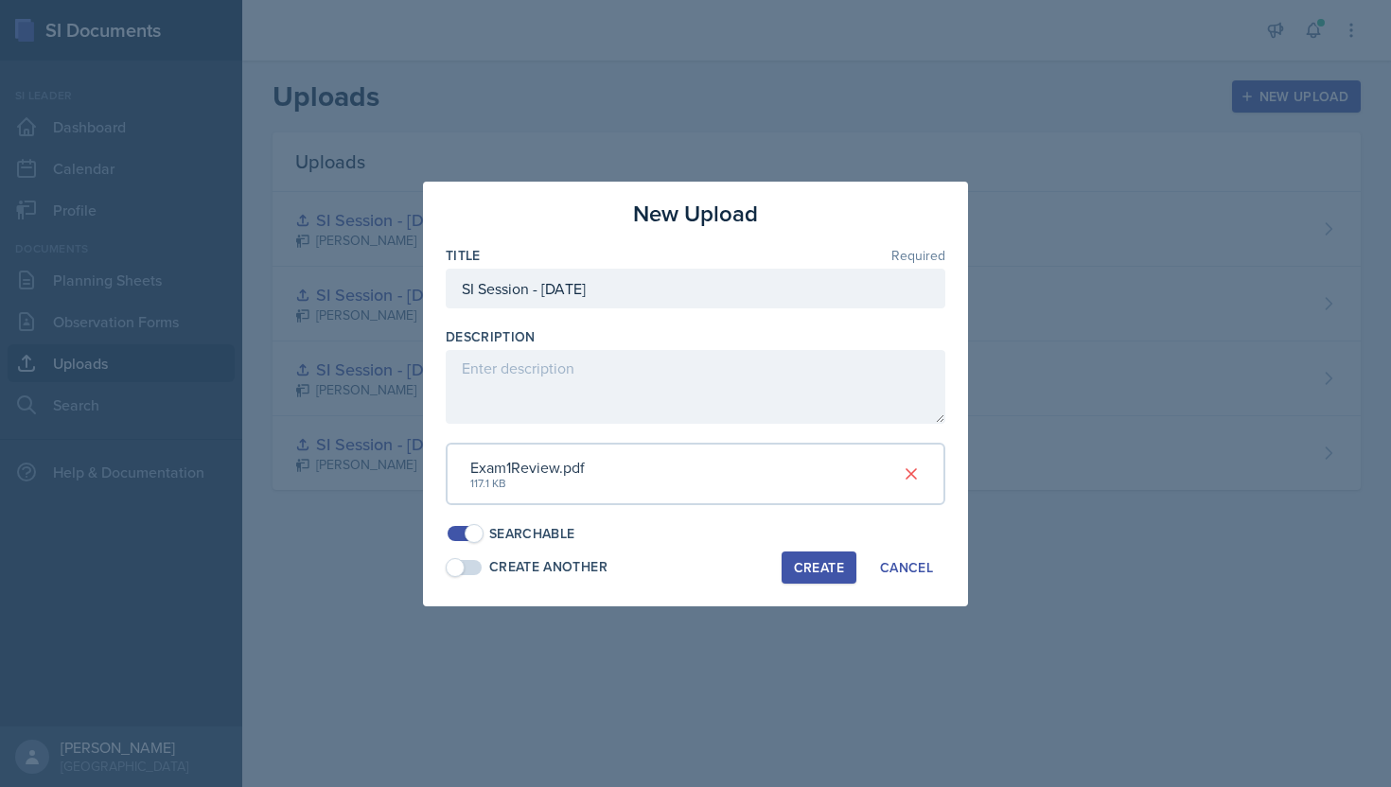
click at [826, 572] on div "Create" at bounding box center [819, 567] width 50 height 15
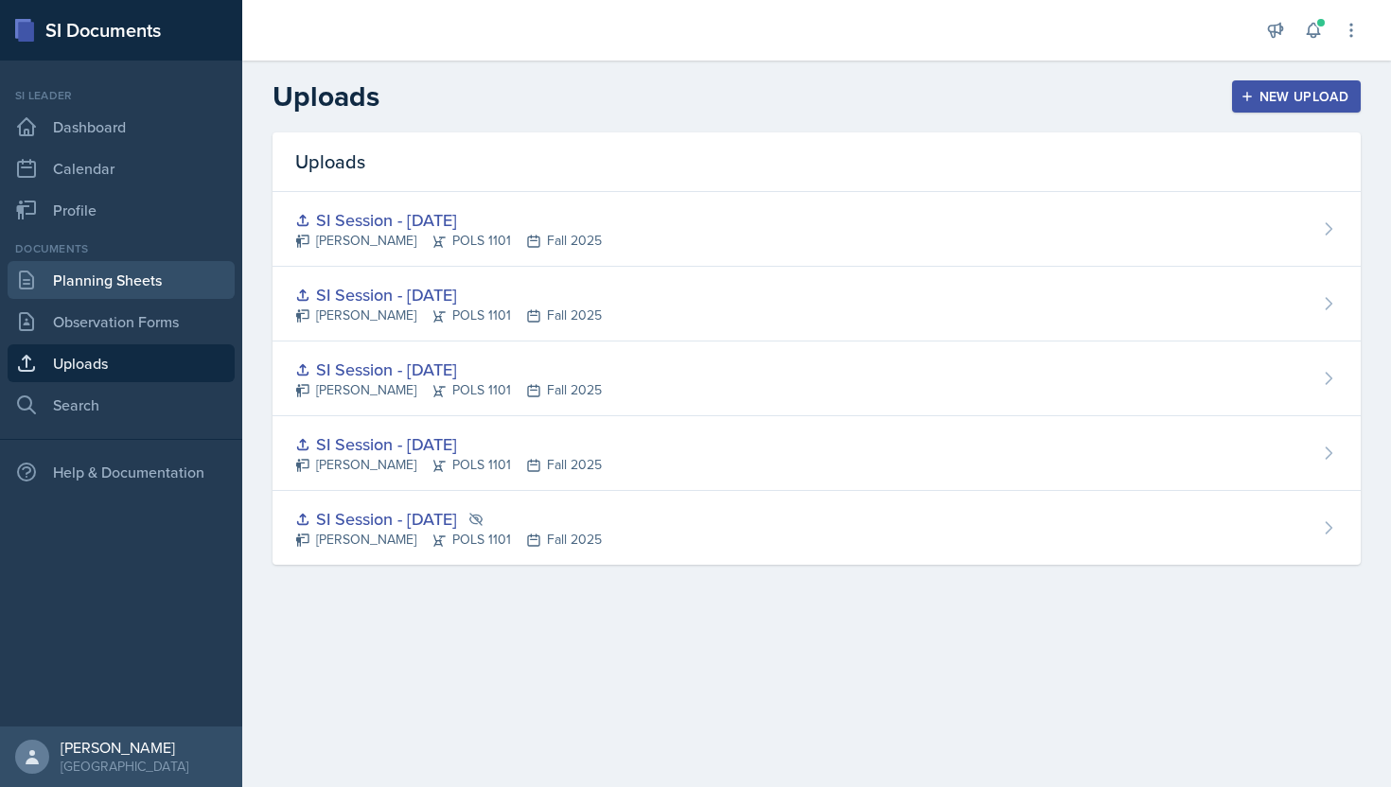
click at [159, 281] on link "Planning Sheets" at bounding box center [121, 280] width 227 height 38
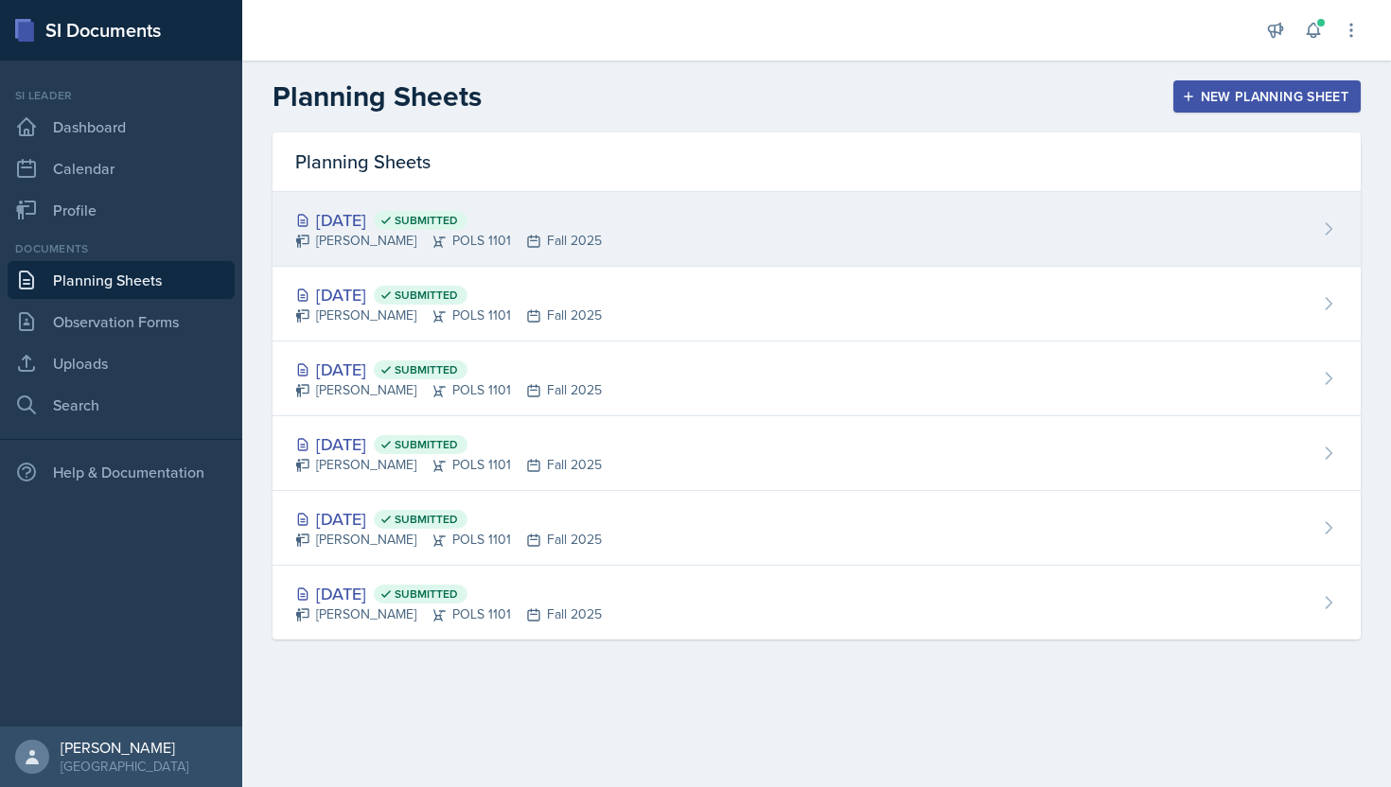
click at [642, 199] on div "[DATE] Submitted [PERSON_NAME] POLS 1101 Fall 2025" at bounding box center [817, 229] width 1088 height 75
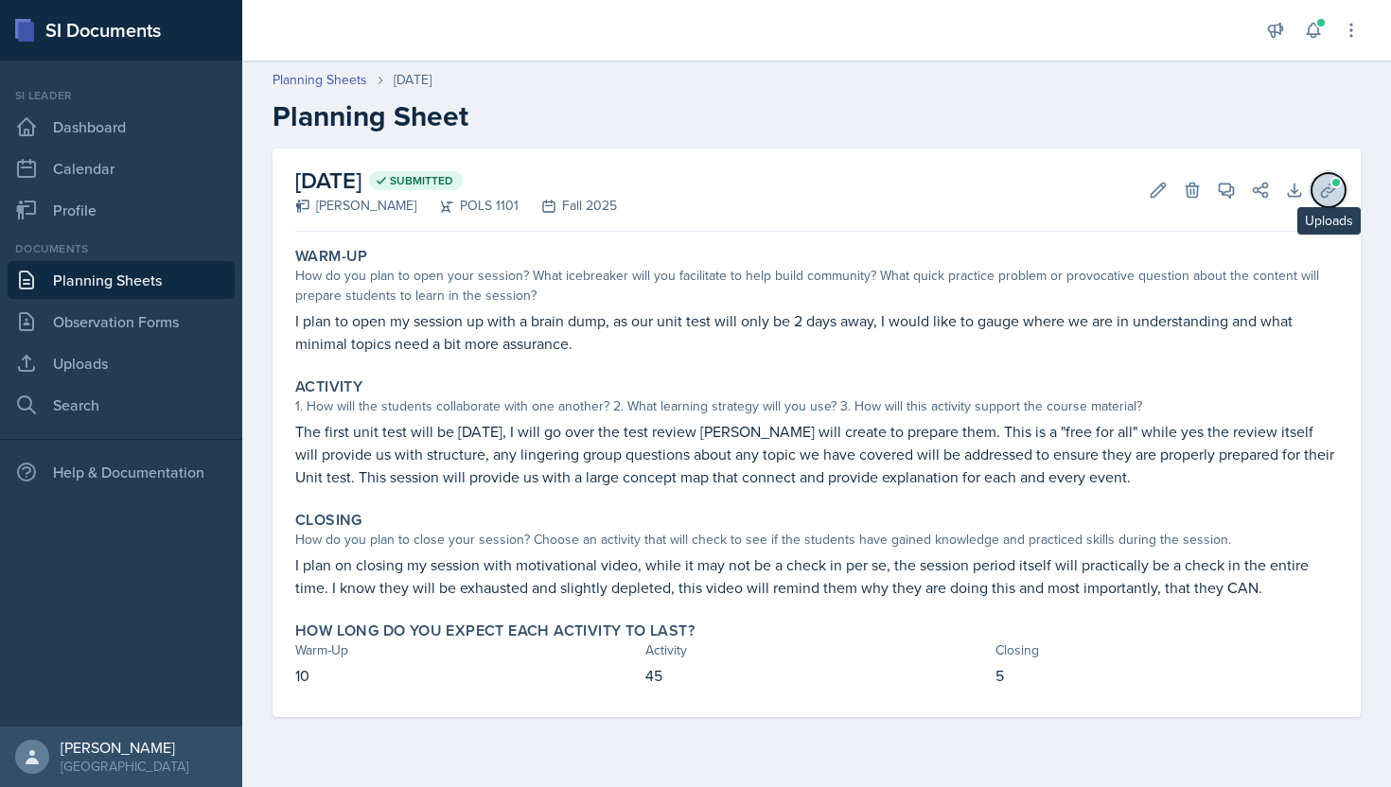
click at [1324, 192] on icon at bounding box center [1328, 190] width 19 height 19
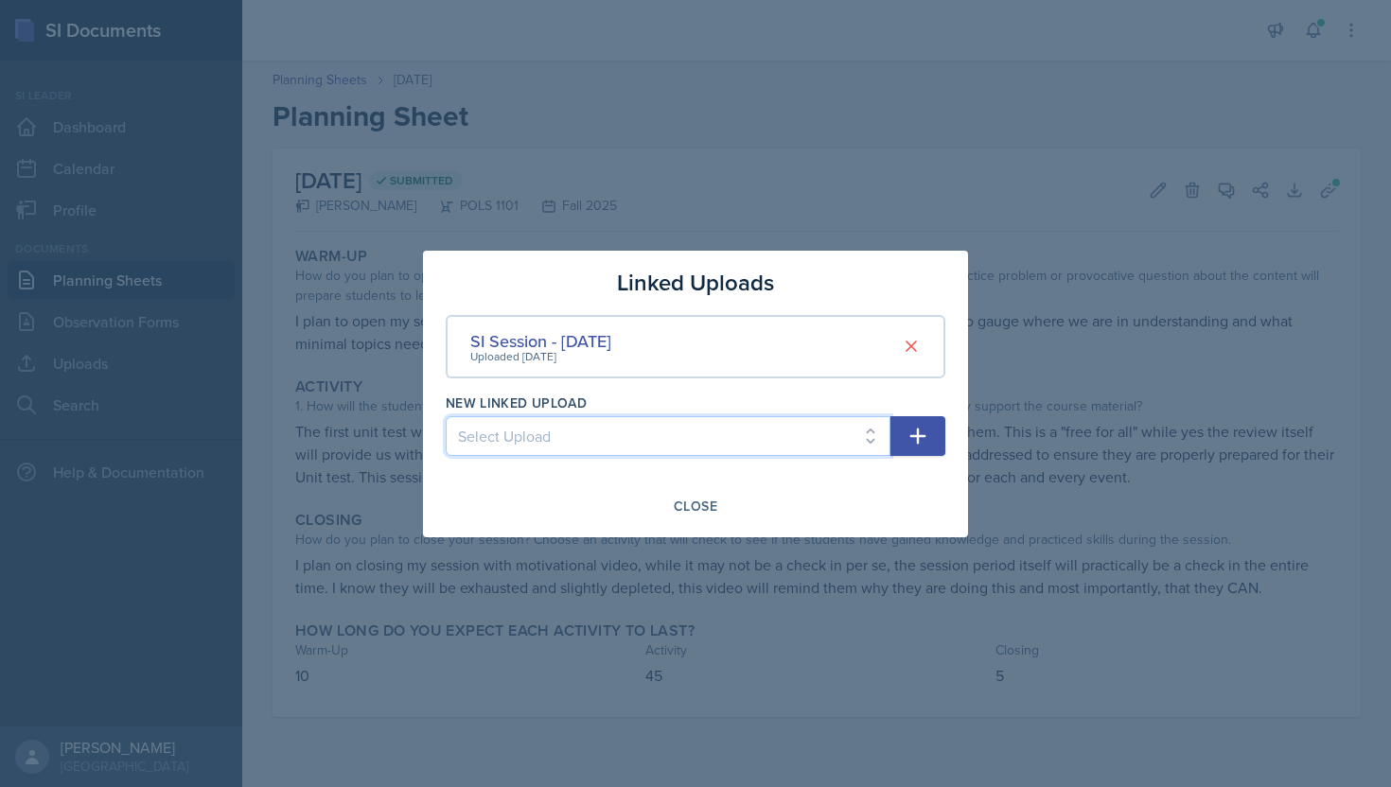
click at [759, 449] on select "Select Upload SI Session - September 2nd SI Session - Sept 2 SI Session - Sept.…" at bounding box center [668, 436] width 445 height 40
select select "fc489e91-bda4-4ae7-b3ab-128a7ef94b06"
click at [941, 438] on button "button" at bounding box center [917, 436] width 55 height 40
select select
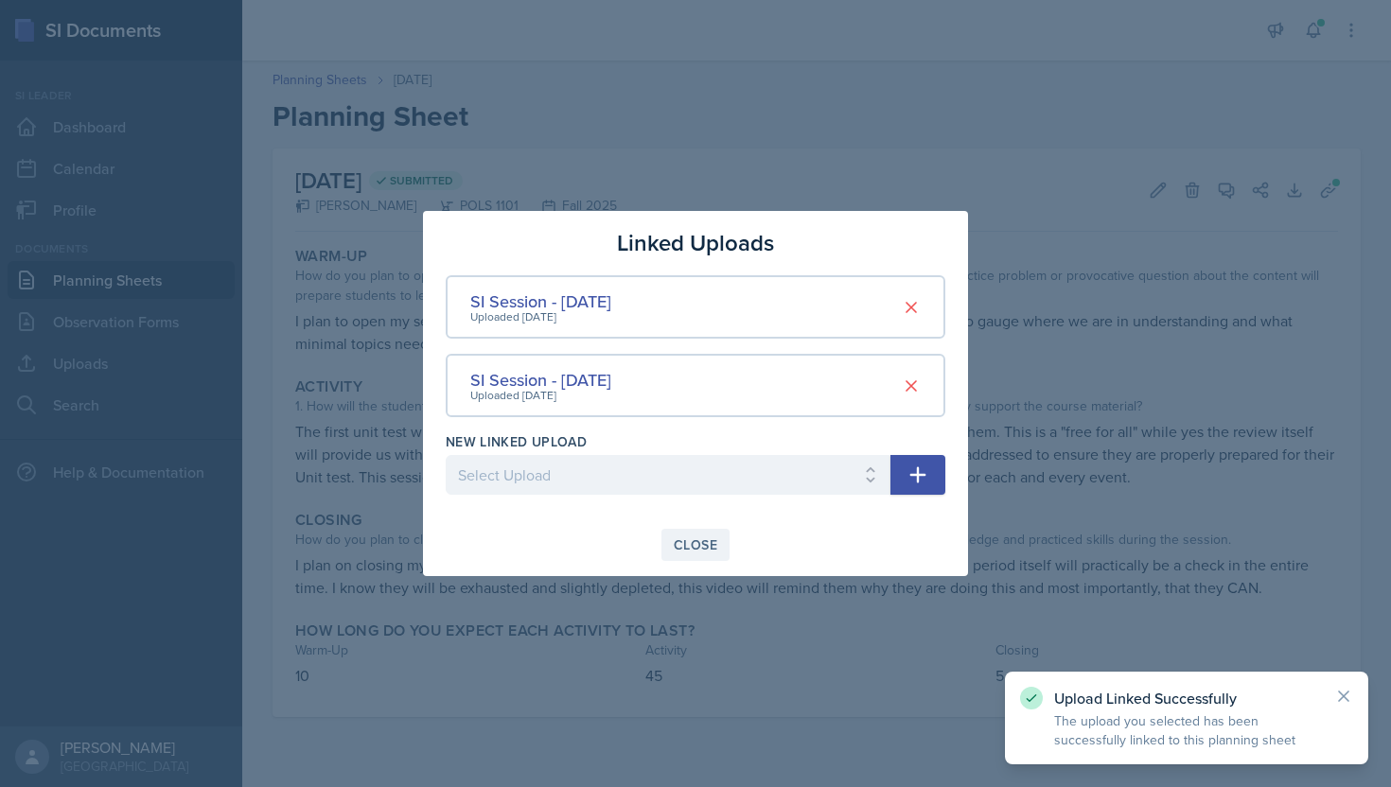
click at [705, 538] on div "Close" at bounding box center [696, 545] width 44 height 15
